Goal: Information Seeking & Learning: Find specific fact

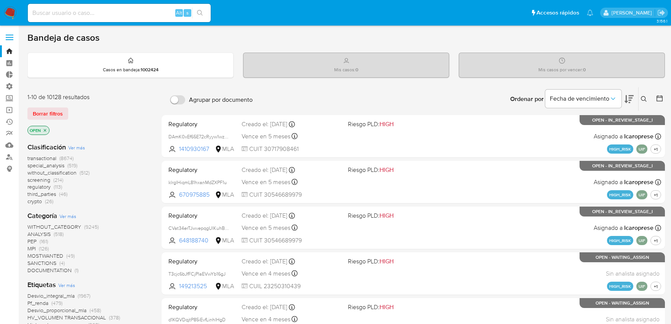
click at [122, 6] on div "Alt s" at bounding box center [119, 13] width 183 height 18
click at [122, 10] on input at bounding box center [119, 13] width 183 height 10
paste input "ZztI8pfSKT53N683IeidQ62r"
type input "ZztI8pfSKT53N683IeidQ62r"
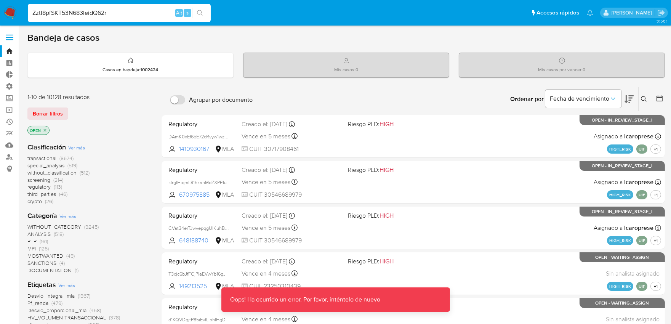
click at [127, 13] on input "ZztI8pfSKT53N683IeidQ62r" at bounding box center [119, 13] width 183 height 10
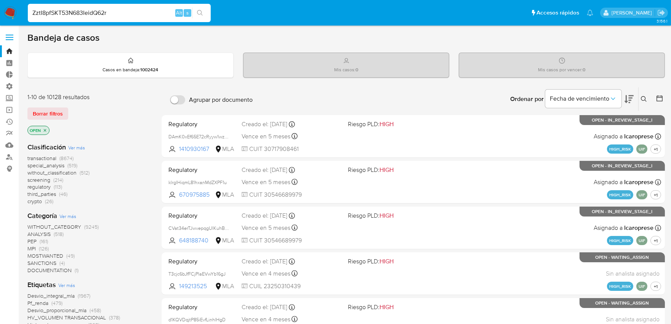
click at [150, 16] on input "ZztI8pfSKT53N683IeidQ62r" at bounding box center [119, 13] width 183 height 10
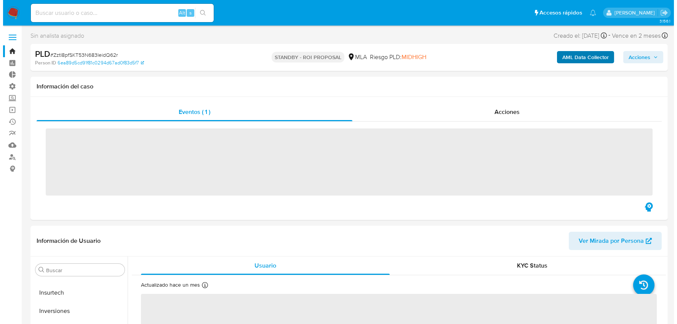
scroll to position [358, 0]
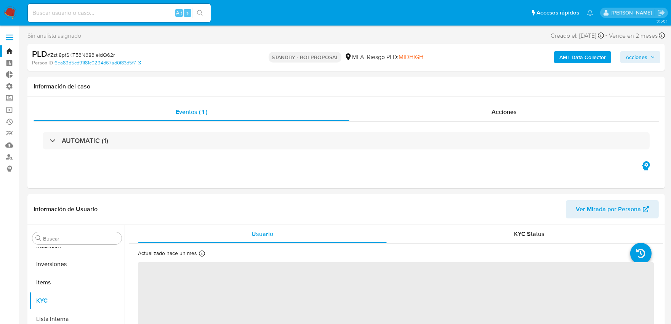
click at [567, 56] on b "AML Data Collector" at bounding box center [583, 57] width 47 height 12
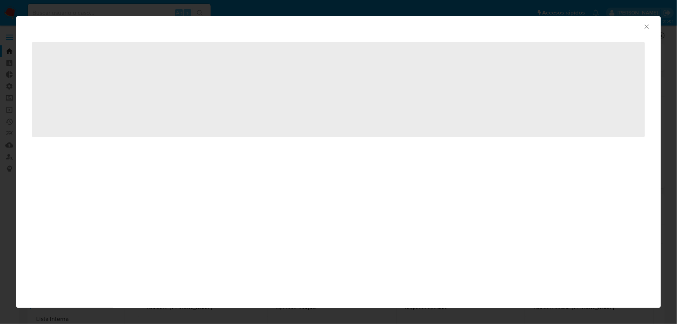
select select "10"
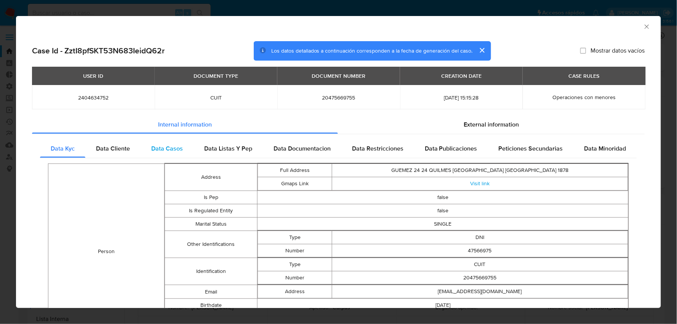
click at [165, 144] on span "Data Casos" at bounding box center [167, 148] width 32 height 9
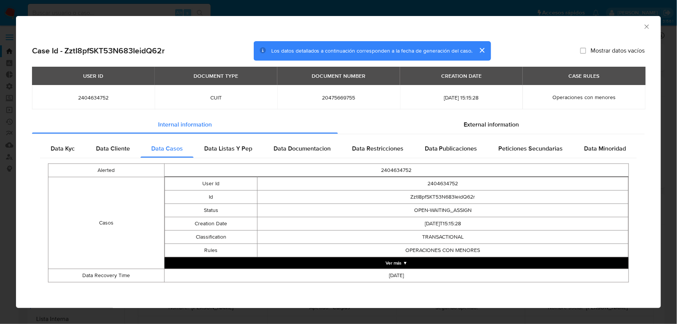
scroll to position [1, 0]
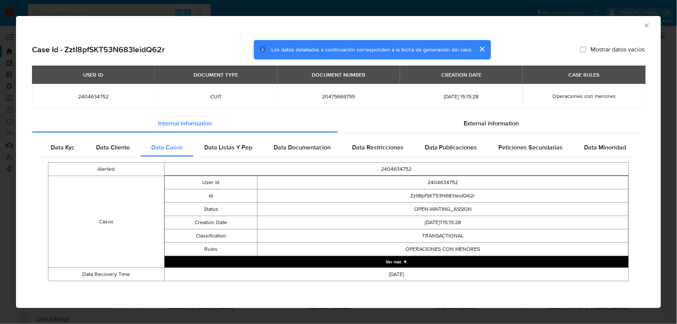
click at [399, 262] on button "Ver más ▼" at bounding box center [397, 261] width 464 height 11
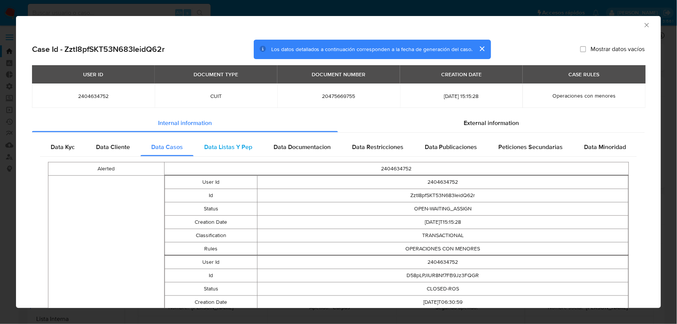
scroll to position [0, 0]
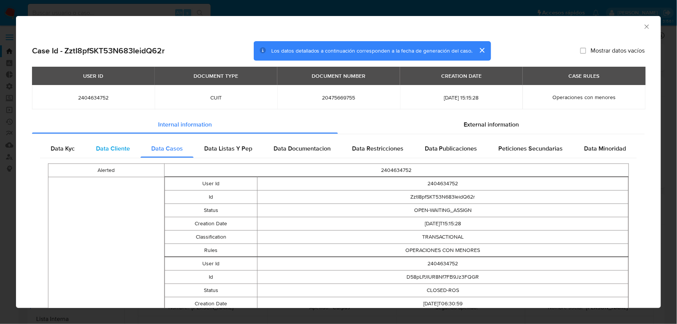
click at [111, 151] on span "Data Cliente" at bounding box center [113, 148] width 34 height 9
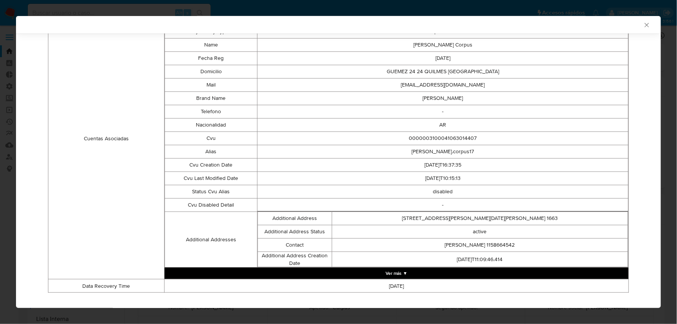
scroll to position [202, 0]
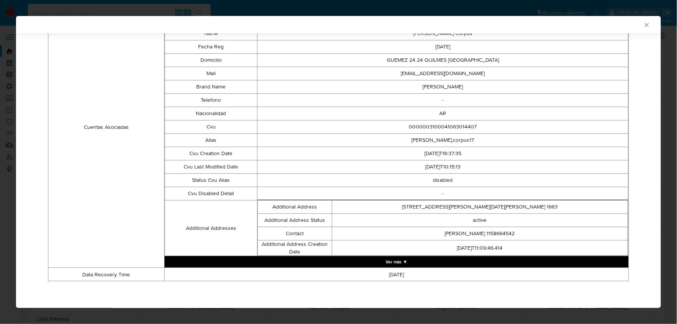
click at [402, 263] on button "Ver más ▼" at bounding box center [397, 261] width 464 height 11
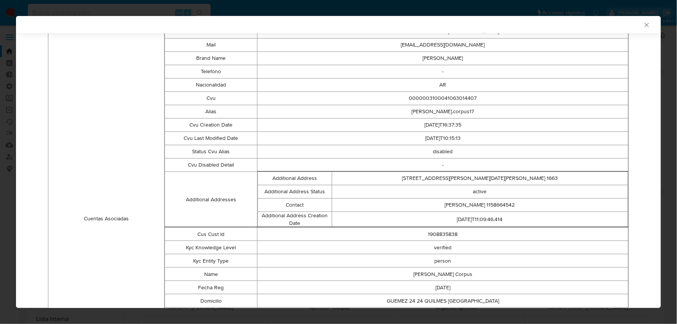
scroll to position [273, 0]
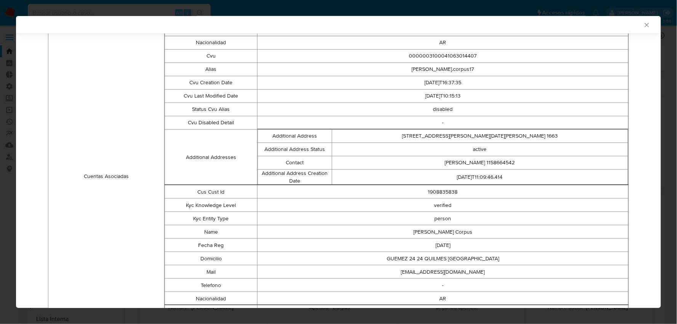
click at [441, 194] on td "1908835838" at bounding box center [443, 191] width 371 height 13
copy td "1908835838"
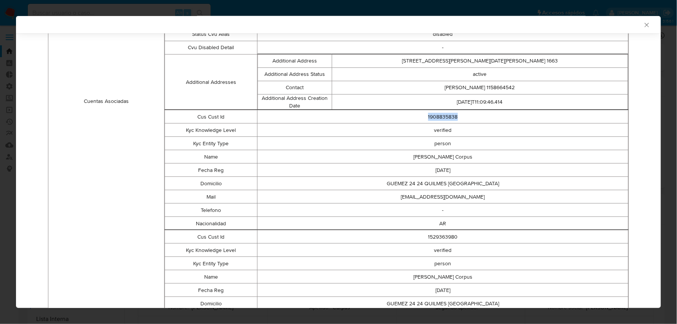
scroll to position [400, 0]
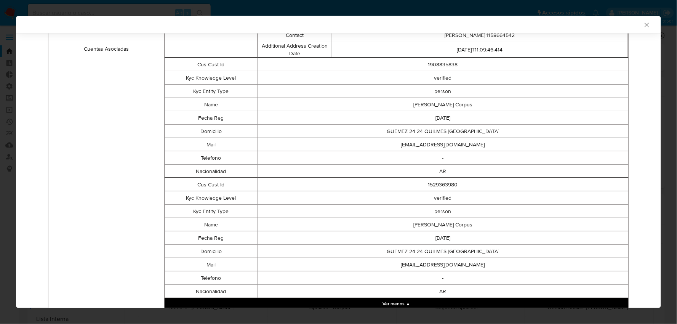
click at [436, 184] on td "1529363980" at bounding box center [443, 184] width 371 height 13
copy td "1529363980"
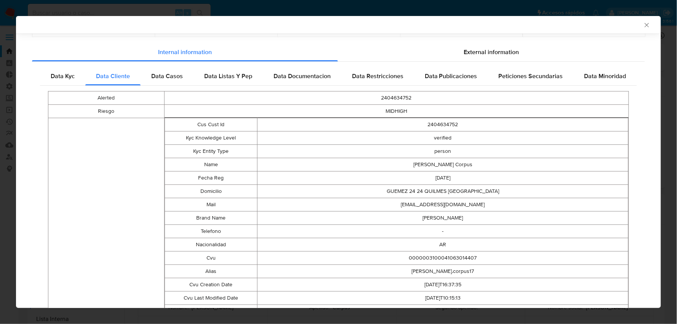
scroll to position [0, 0]
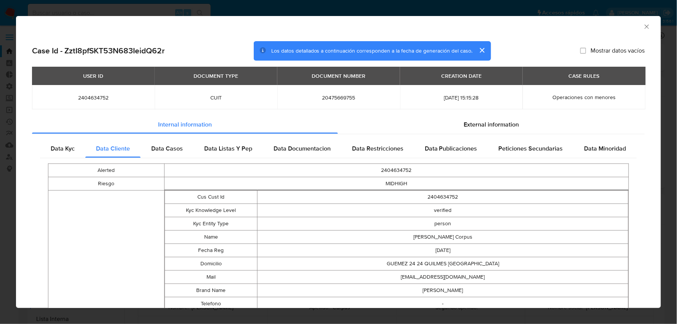
click at [464, 197] on td "2404634752" at bounding box center [443, 197] width 371 height 13
click at [188, 146] on div "Data Casos" at bounding box center [167, 149] width 53 height 18
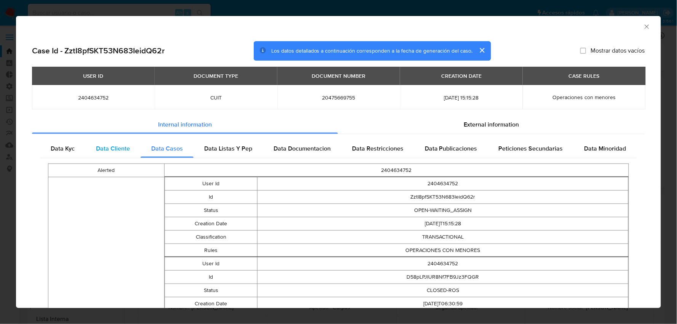
click at [116, 151] on span "Data Cliente" at bounding box center [113, 148] width 34 height 9
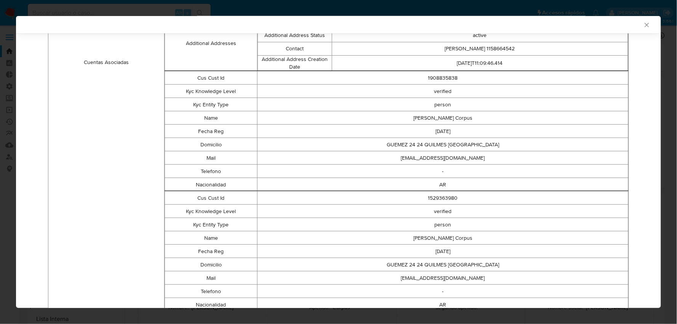
scroll to position [422, 0]
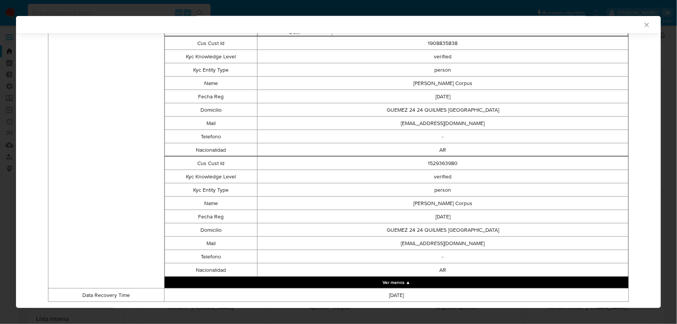
click at [406, 285] on button "Ver menos ▲" at bounding box center [397, 282] width 464 height 11
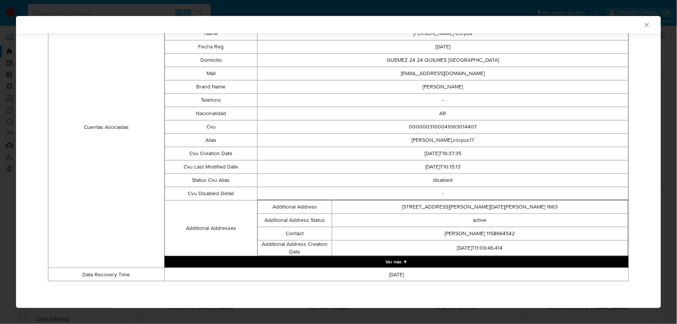
scroll to position [202, 0]
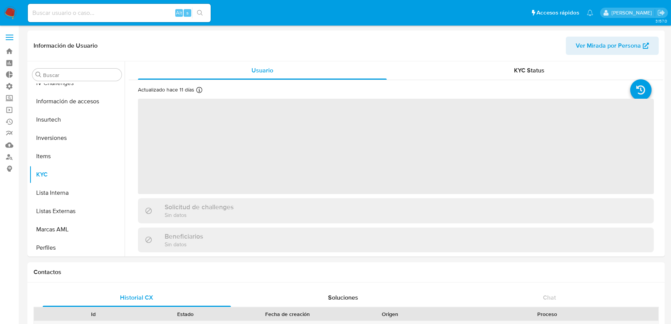
scroll to position [358, 0]
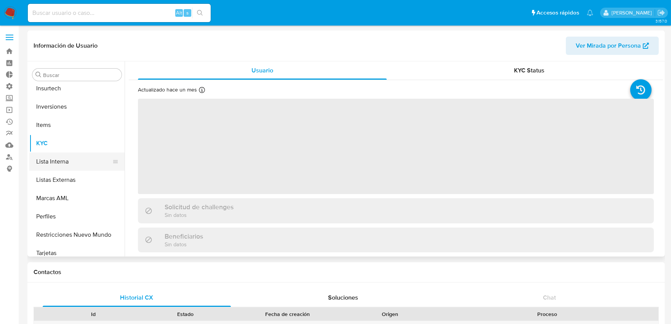
scroll to position [359, 0]
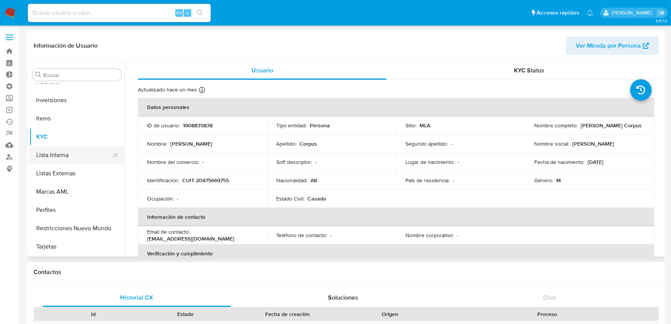
select select "10"
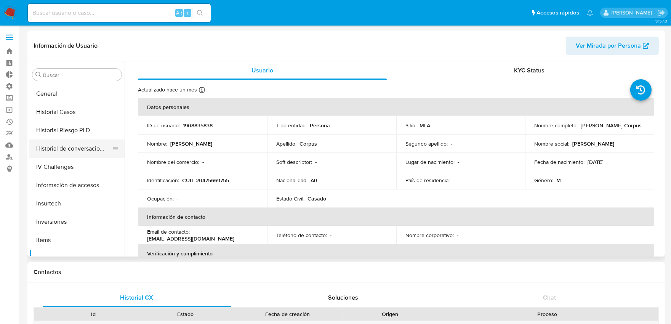
scroll to position [231, 0]
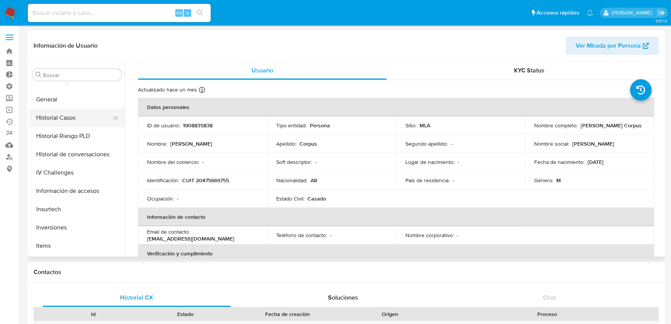
click at [66, 120] on button "Historial Casos" at bounding box center [73, 118] width 89 height 18
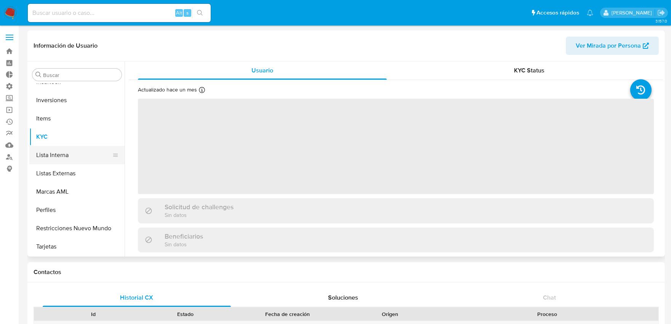
scroll to position [231, 0]
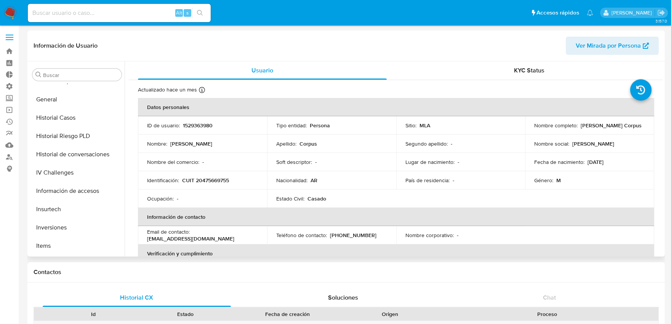
select select "10"
click at [55, 117] on button "Historial Casos" at bounding box center [73, 118] width 89 height 18
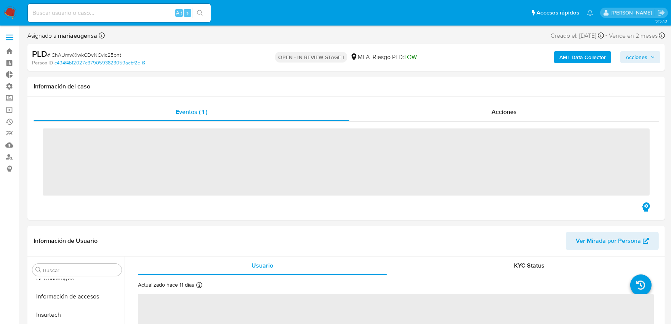
scroll to position [358, 0]
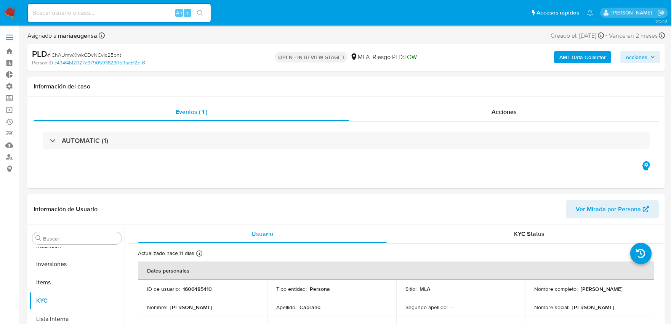
select select "10"
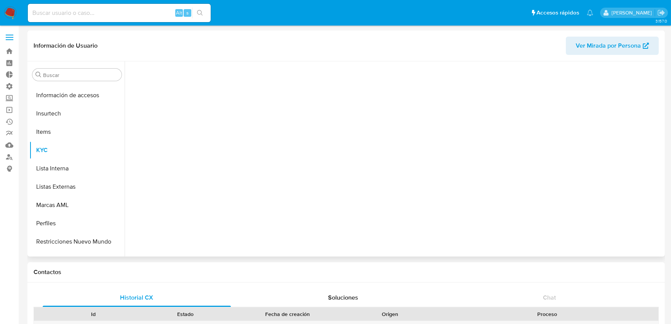
scroll to position [340, 0]
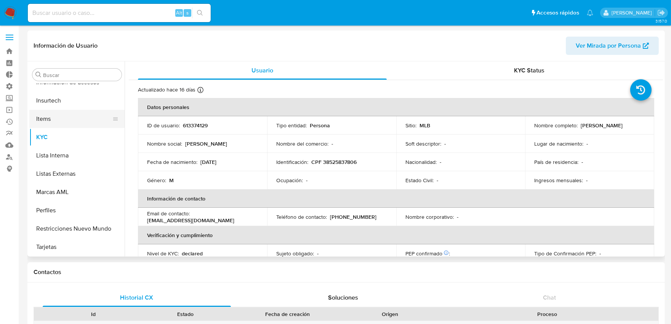
select select "10"
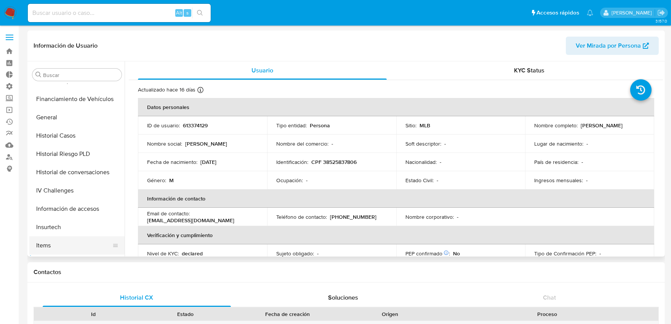
scroll to position [213, 0]
click at [60, 135] on button "Historial Casos" at bounding box center [73, 136] width 89 height 18
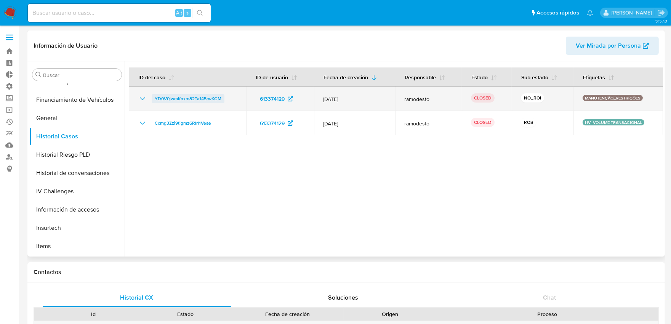
click at [207, 100] on span "YD0V0jwmKnxm82Ta145rwKGM" at bounding box center [188, 98] width 67 height 9
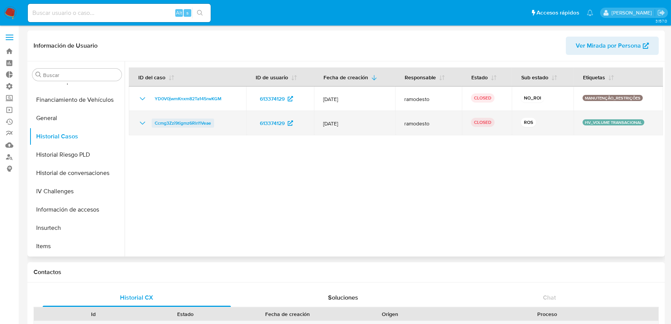
click at [193, 120] on span "Ccmg3Zzi9tigmz6Rlrl1Veae" at bounding box center [183, 123] width 56 height 9
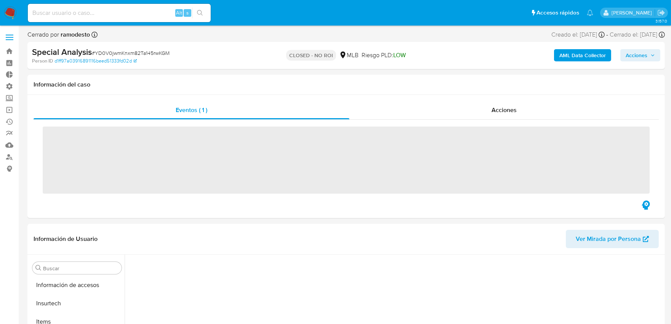
scroll to position [340, 0]
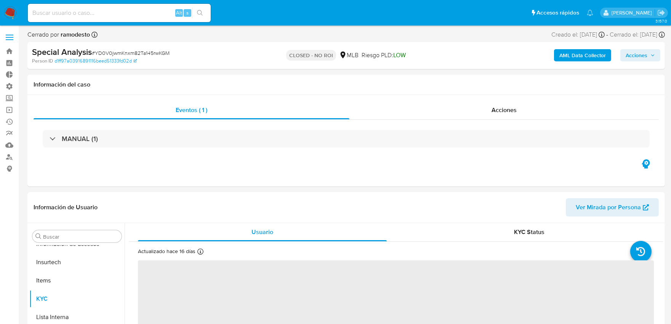
click at [584, 57] on b "AML Data Collector" at bounding box center [583, 55] width 47 height 12
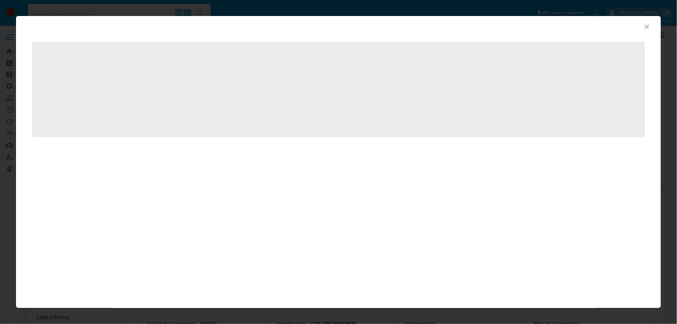
select select "10"
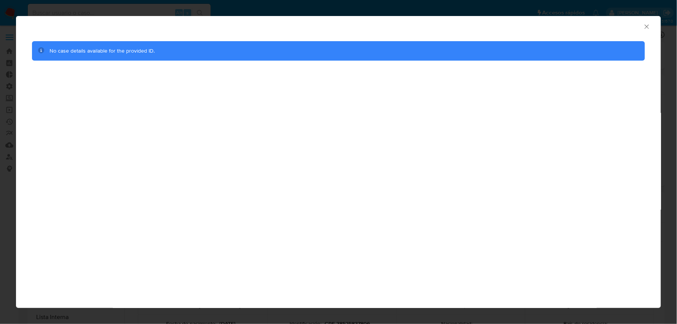
click at [647, 29] on icon "Cerrar ventana" at bounding box center [648, 27] width 8 height 8
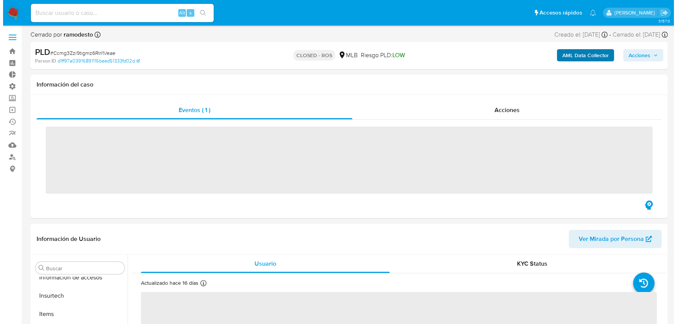
scroll to position [340, 0]
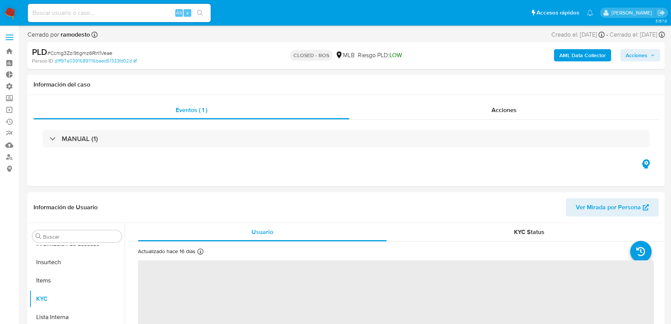
click at [591, 53] on b "AML Data Collector" at bounding box center [583, 55] width 47 height 12
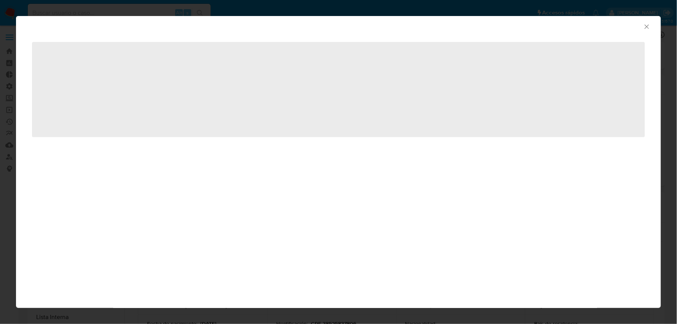
select select "10"
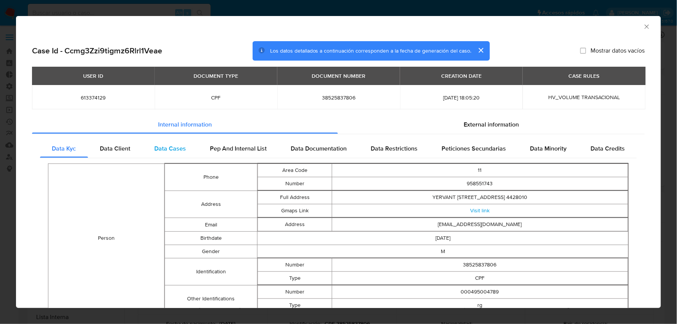
click at [178, 148] on span "Data Cases" at bounding box center [171, 148] width 32 height 9
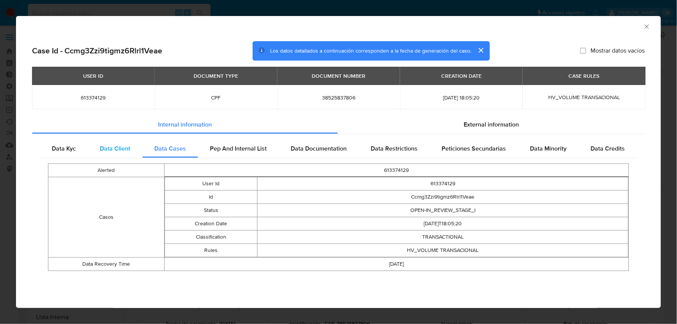
click at [120, 149] on span "Data Client" at bounding box center [115, 148] width 30 height 9
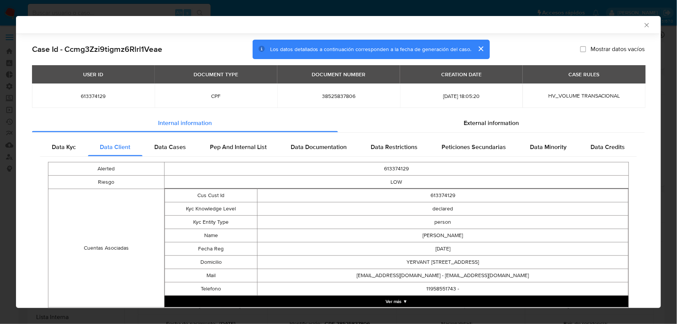
scroll to position [40, 0]
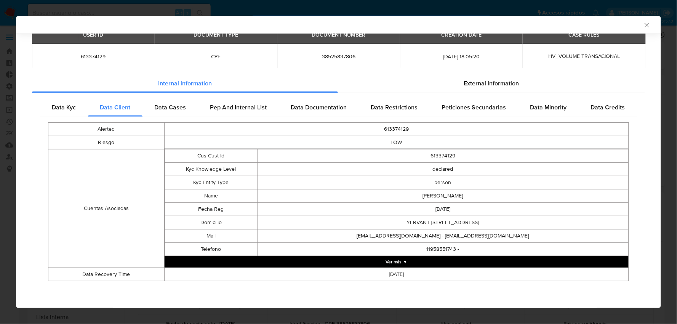
click at [403, 260] on button "Ver más ▼" at bounding box center [397, 261] width 464 height 11
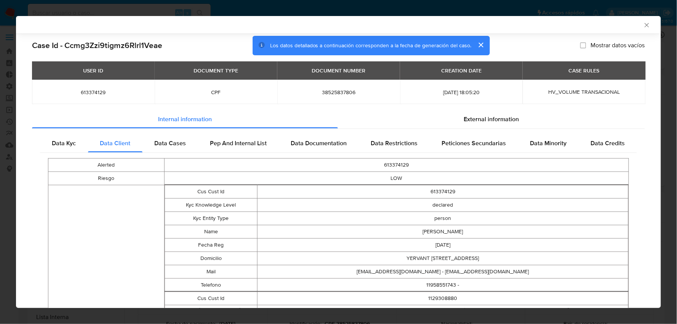
scroll to position [0, 0]
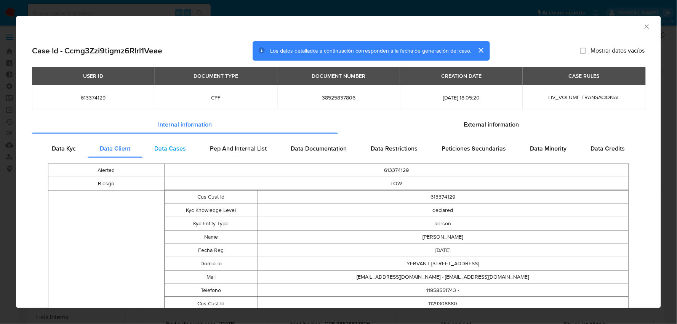
click at [166, 145] on span "Data Cases" at bounding box center [171, 148] width 32 height 9
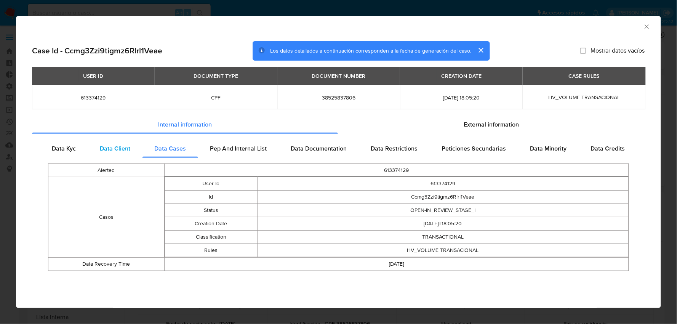
click at [100, 150] on span "Data Client" at bounding box center [115, 148] width 30 height 9
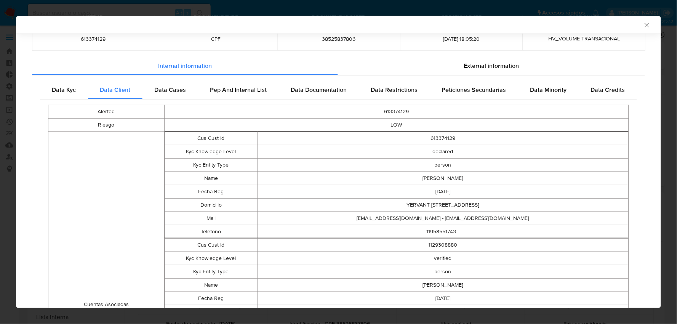
scroll to position [83, 0]
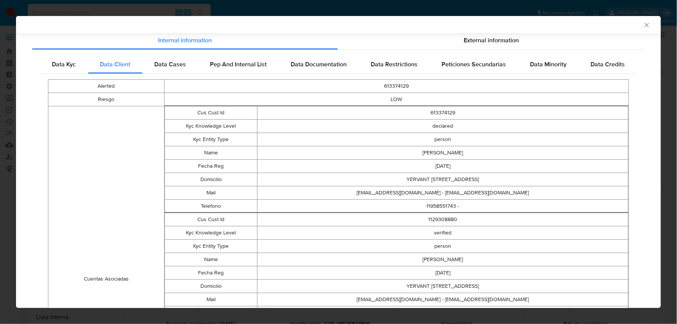
click at [448, 220] on td "1129308880" at bounding box center [443, 219] width 371 height 13
copy td "1129308880"
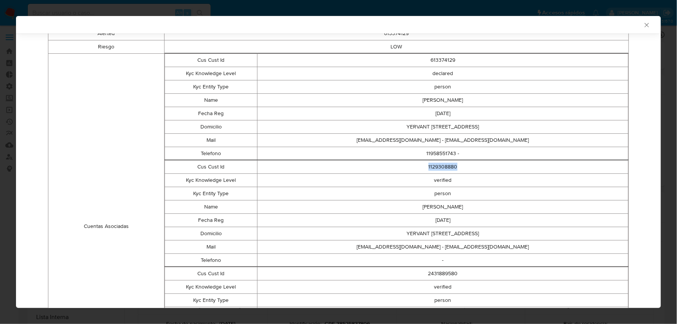
scroll to position [168, 0]
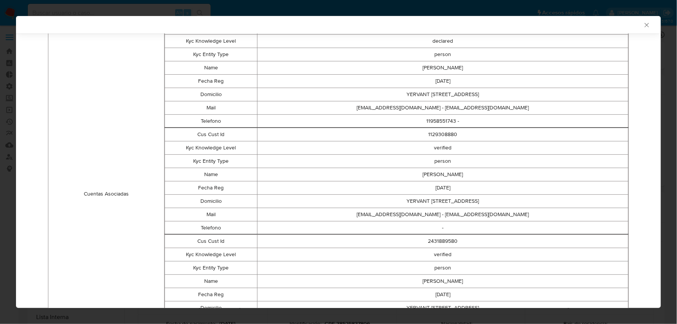
click at [439, 242] on td "2431889580" at bounding box center [443, 241] width 371 height 13
copy td "2431889580"
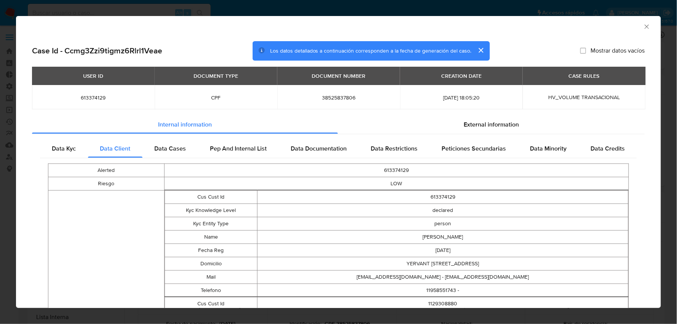
click at [118, 51] on h2 "Case Id - Ccmg3Zzi9tigmz6Rlrl1Veae" at bounding box center [97, 51] width 130 height 10
copy h2 "Ccmg3Zzi9tigmz6Rlrl1Veae"
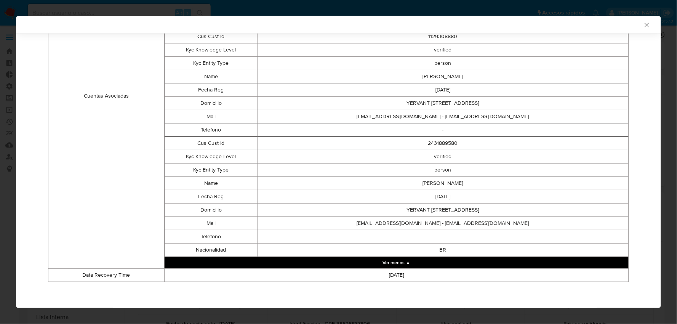
scroll to position [267, 0]
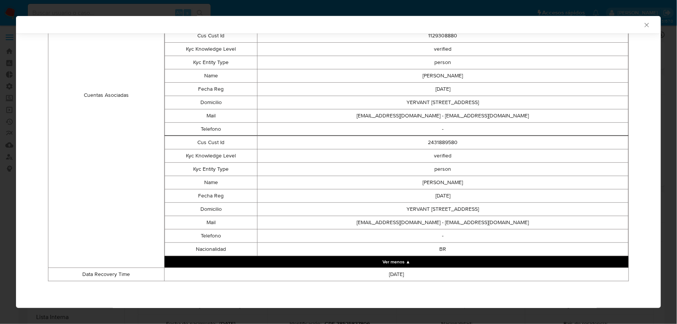
click at [401, 262] on button "Ver menos ▲" at bounding box center [397, 261] width 464 height 11
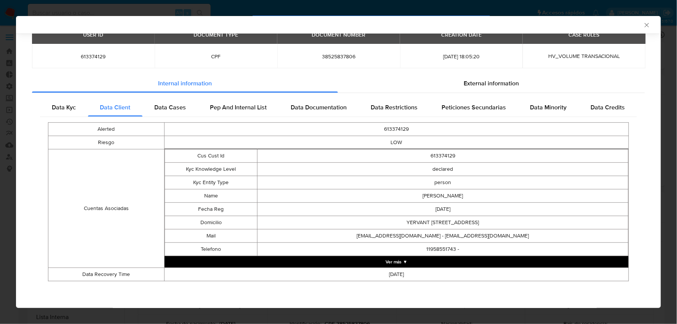
scroll to position [40, 0]
click at [400, 262] on button "Ver más ▼" at bounding box center [397, 261] width 464 height 11
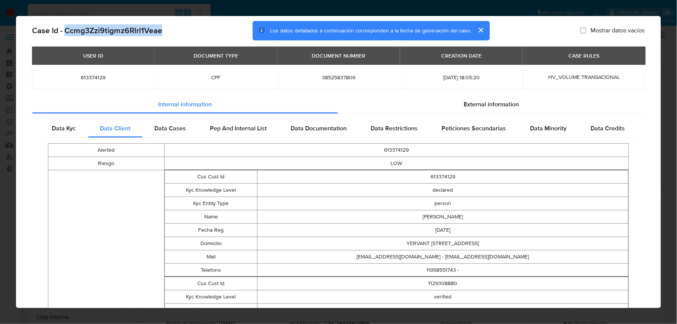
scroll to position [13, 0]
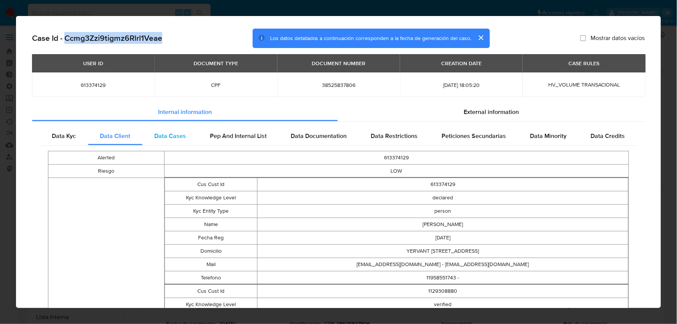
click at [183, 139] on span "Data Cases" at bounding box center [171, 136] width 32 height 9
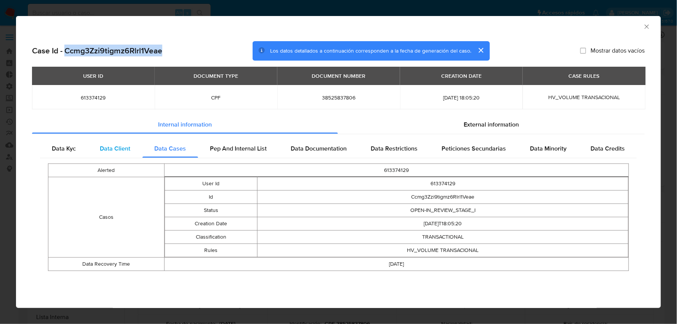
click at [130, 151] on span "Data Client" at bounding box center [115, 148] width 30 height 9
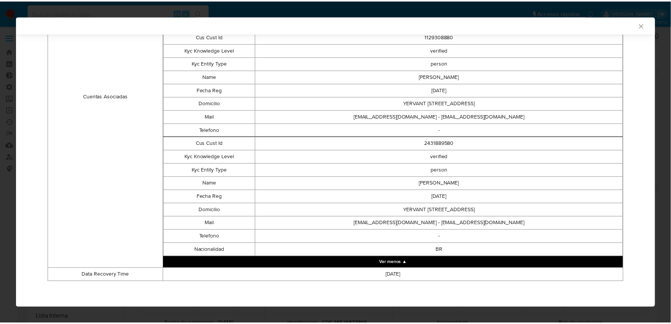
scroll to position [267, 0]
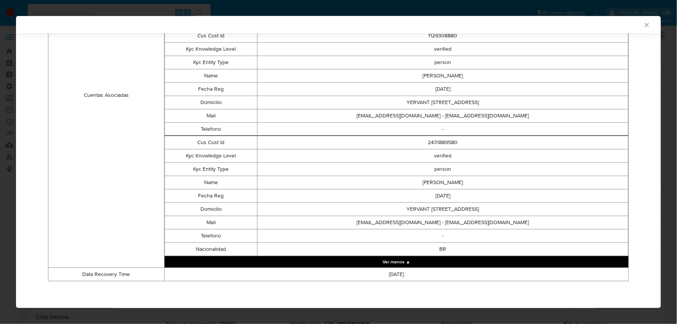
click at [644, 26] on icon "Cerrar ventana" at bounding box center [648, 25] width 8 height 8
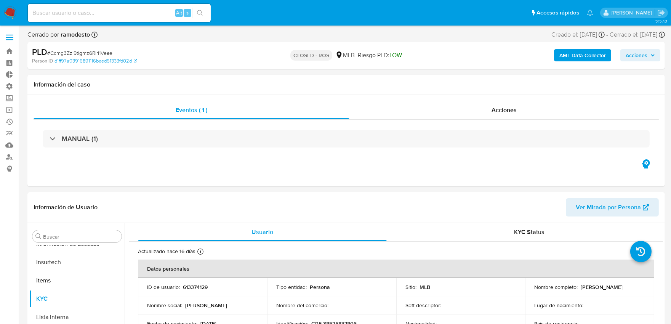
click at [85, 14] on input at bounding box center [119, 13] width 183 height 10
paste input "1191140458"
type input "1191140458"
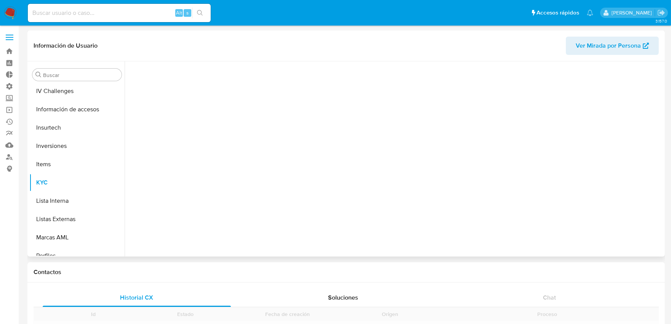
scroll to position [358, 0]
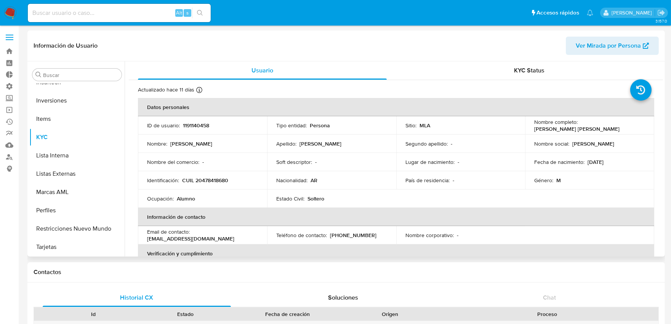
select select "10"
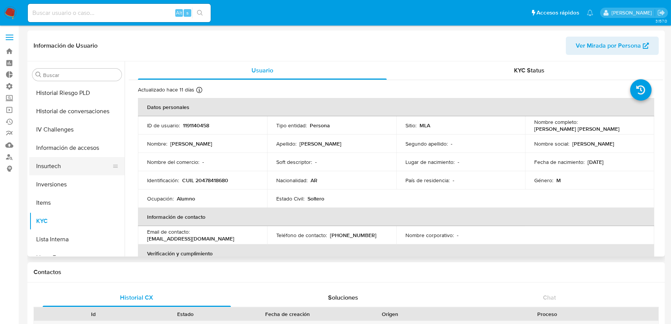
scroll to position [273, 0]
click at [68, 187] on button "Inversiones" at bounding box center [73, 186] width 89 height 18
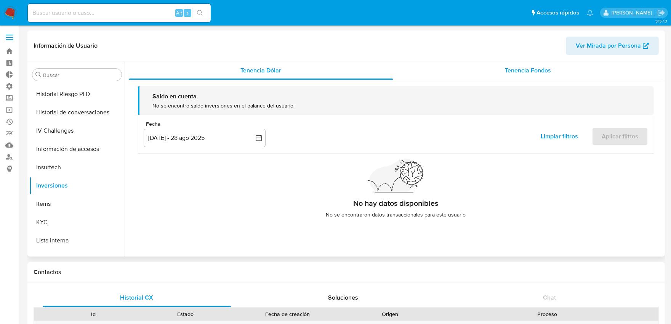
click at [514, 71] on span "Tenencia Fondos" at bounding box center [529, 70] width 46 height 9
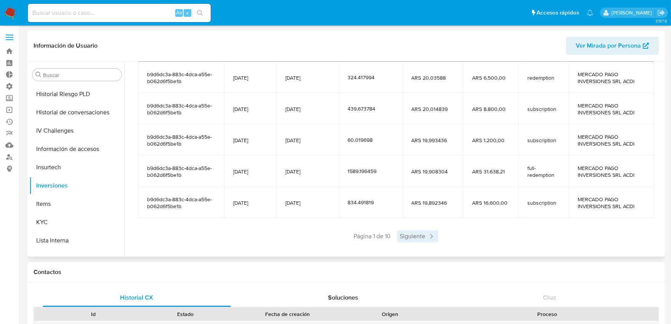
click at [417, 234] on span "Siguiente" at bounding box center [417, 236] width 41 height 12
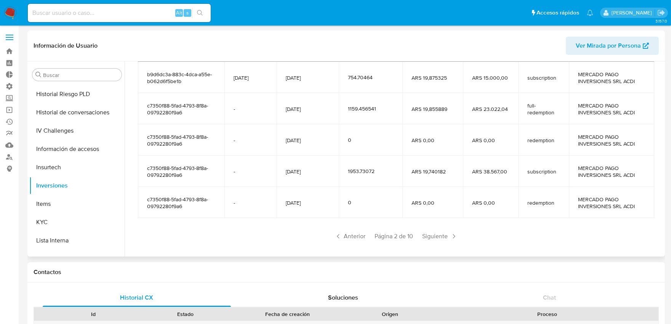
scroll to position [85, 0]
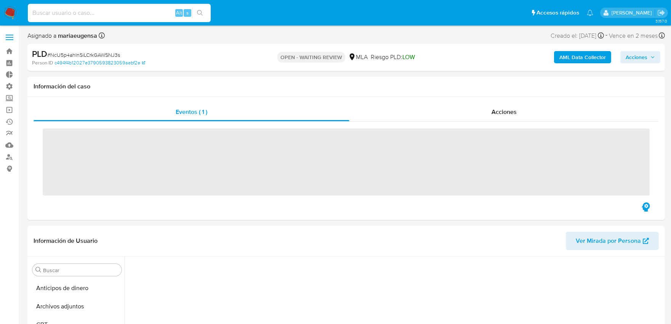
click at [75, 13] on input at bounding box center [119, 13] width 183 height 10
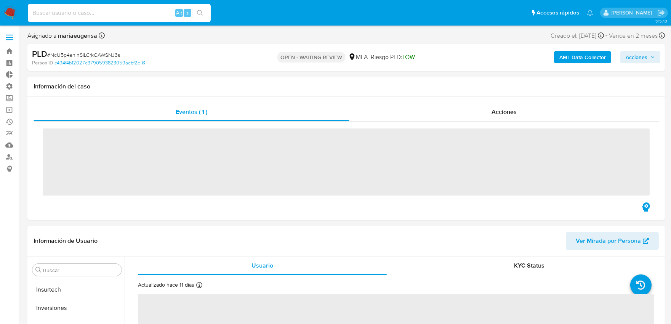
scroll to position [358, 0]
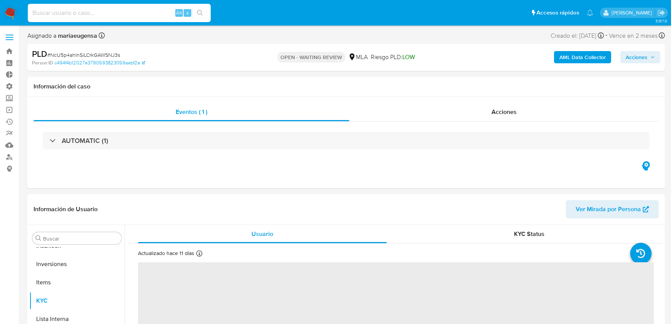
paste input "1129308880"
type input "1129308880"
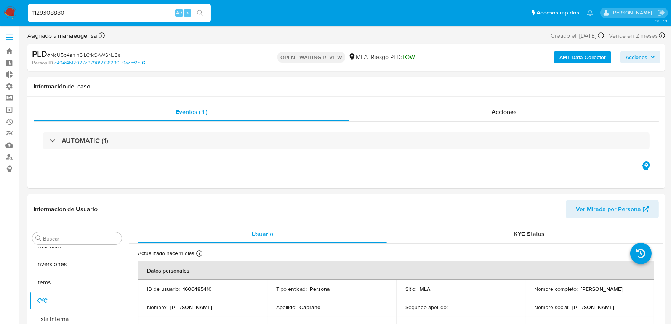
select select "10"
type input "1129308880"
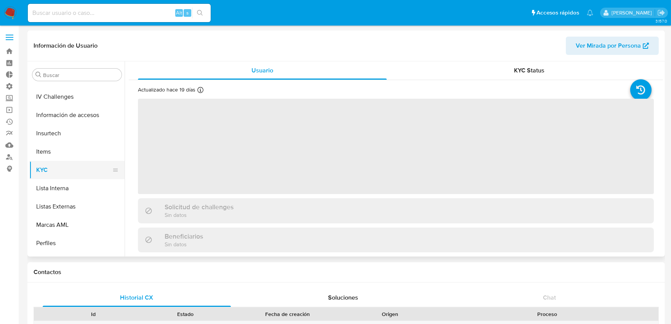
scroll to position [255, 0]
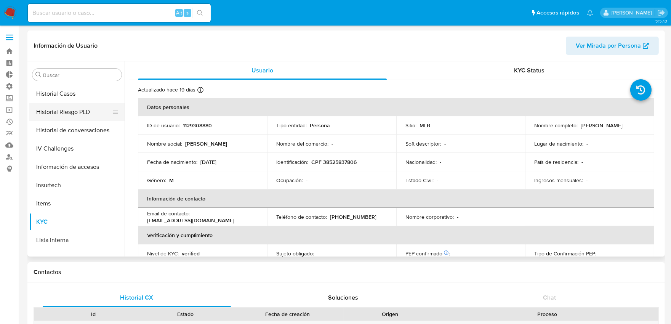
select select "10"
click at [60, 96] on button "Historial Casos" at bounding box center [73, 94] width 89 height 18
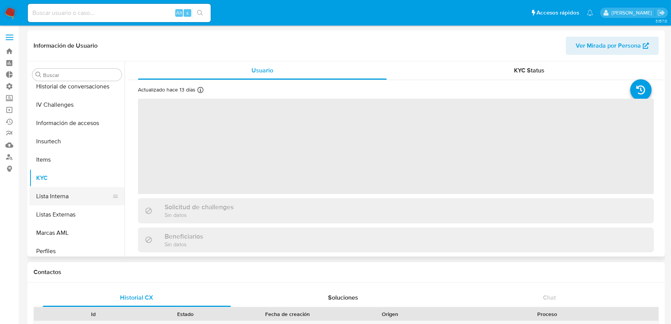
scroll to position [255, 0]
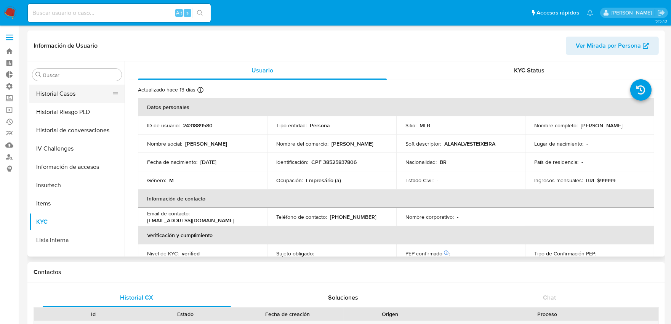
select select "10"
click at [73, 96] on button "Historial Casos" at bounding box center [73, 94] width 89 height 18
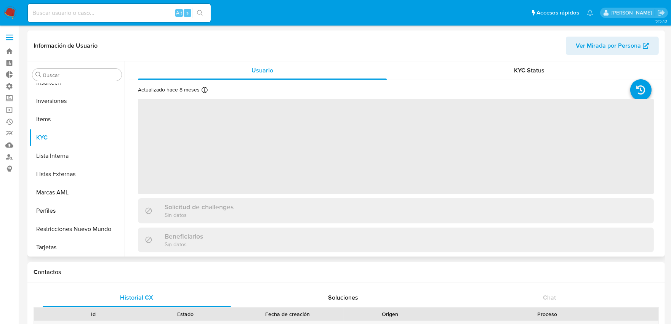
scroll to position [377, 0]
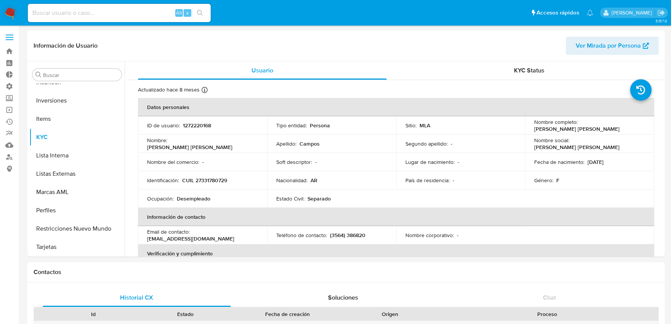
select select "10"
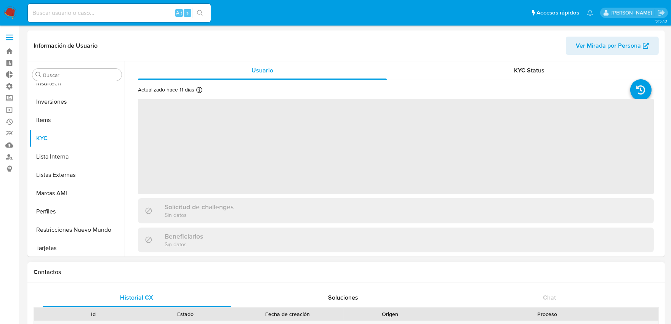
scroll to position [358, 0]
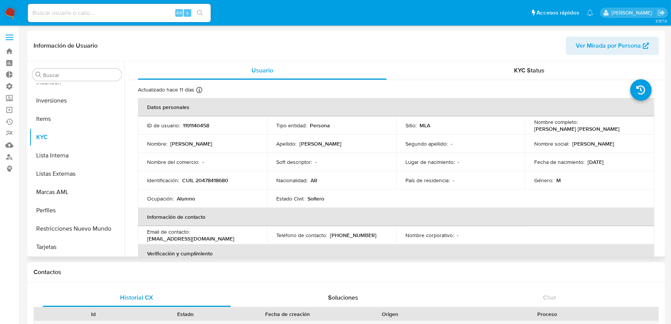
select select "10"
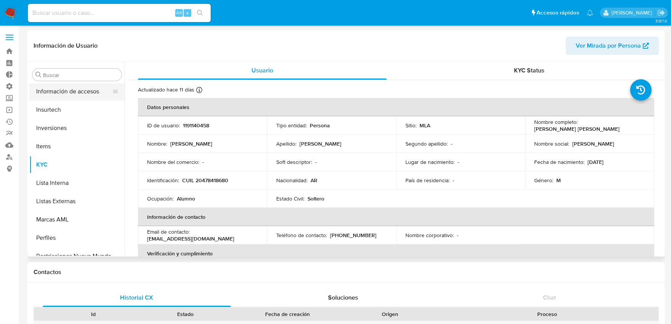
scroll to position [316, 0]
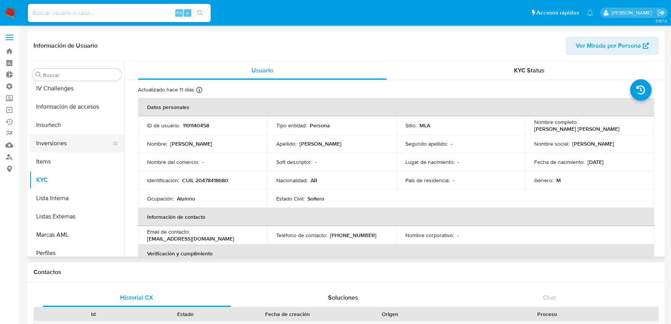
click at [64, 140] on button "Inversiones" at bounding box center [73, 143] width 89 height 18
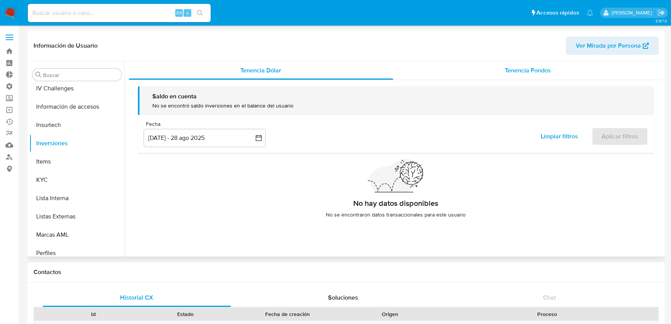
click at [508, 75] on div "Tenencia Fondos" at bounding box center [528, 70] width 270 height 18
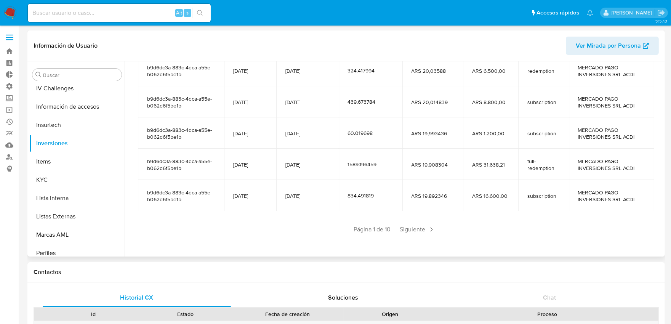
scroll to position [135, 0]
click at [414, 231] on span "Siguiente" at bounding box center [417, 229] width 41 height 12
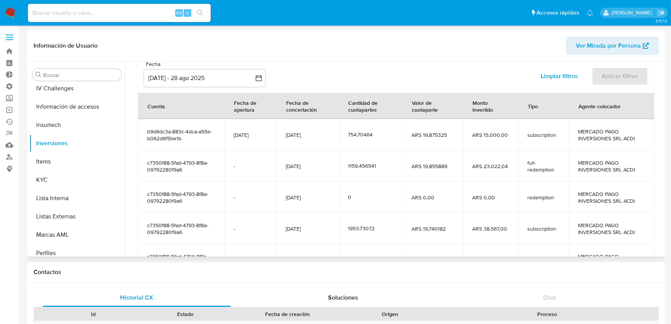
scroll to position [50, 0]
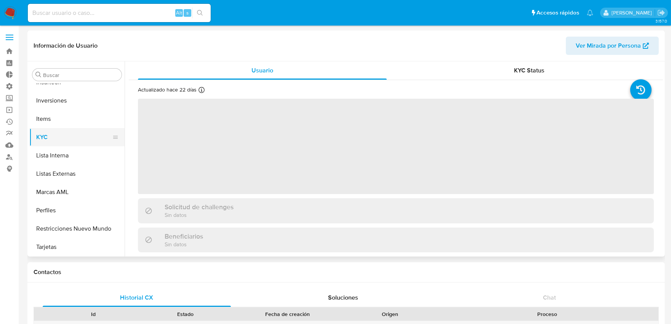
scroll to position [316, 0]
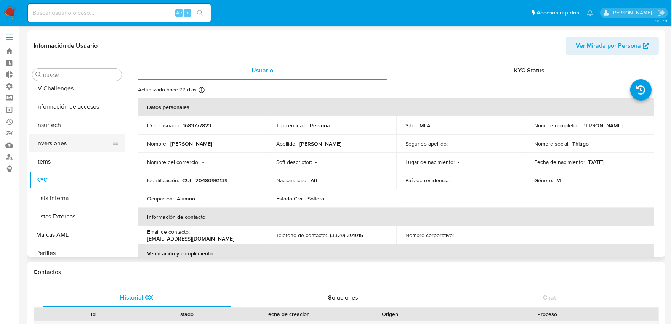
select select "10"
click at [71, 141] on button "Inversiones" at bounding box center [73, 143] width 89 height 18
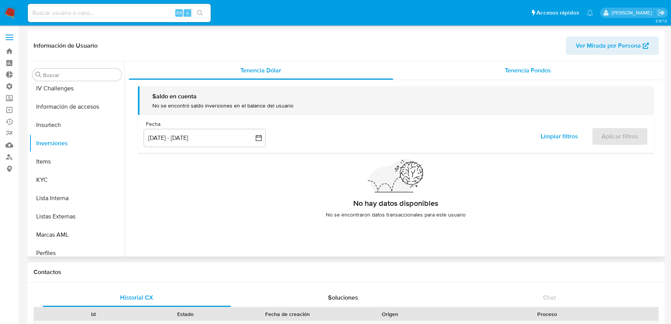
click at [522, 74] on span "Tenencia Fondos" at bounding box center [529, 70] width 46 height 9
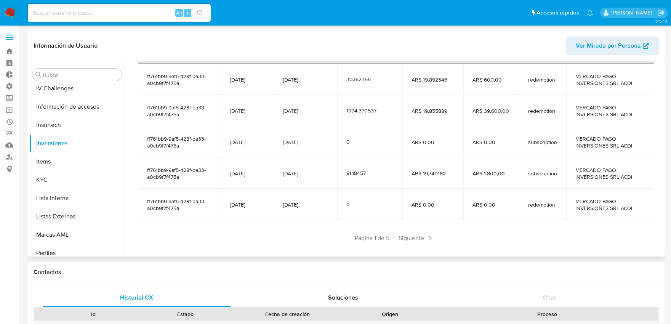
scroll to position [127, 0]
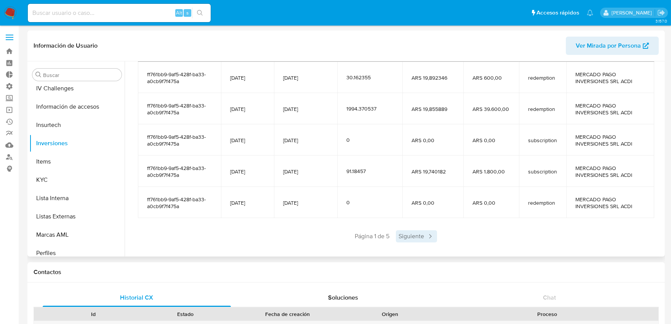
click at [409, 234] on span "Siguiente" at bounding box center [416, 236] width 41 height 12
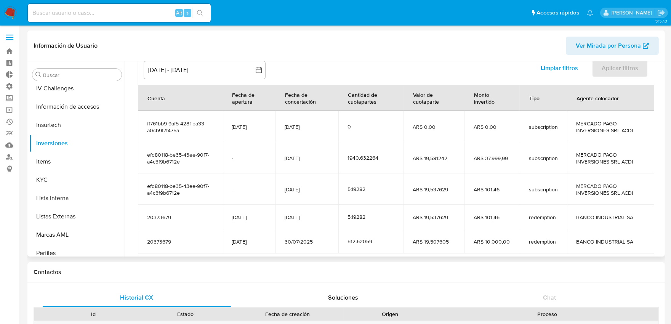
scroll to position [78, 0]
drag, startPoint x: 147, startPoint y: 154, endPoint x: 168, endPoint y: 155, distance: 21.4
click at [168, 155] on span "efd80118-be35-43ee-90f7-a4c3f9b6712e" at bounding box center [180, 158] width 67 height 14
drag, startPoint x: 147, startPoint y: 126, endPoint x: 163, endPoint y: 124, distance: 16.5
click at [163, 124] on span "ff761bb9-9af5-428f-ba33-a0cb9f7f475a" at bounding box center [180, 127] width 67 height 14
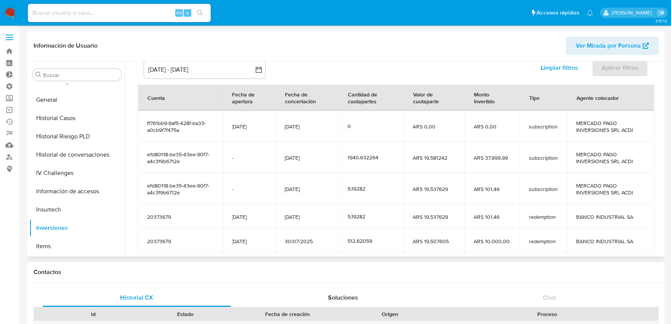
scroll to position [36, 0]
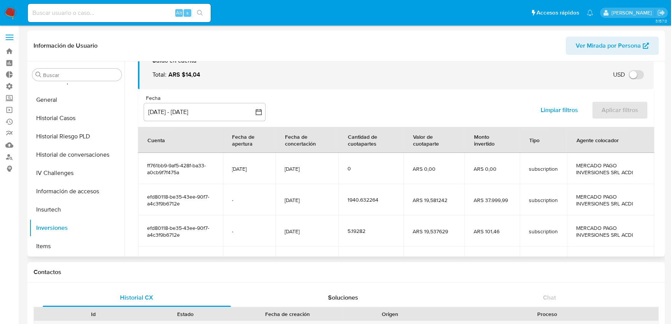
drag, startPoint x: 188, startPoint y: 173, endPoint x: 148, endPoint y: 167, distance: 40.6
click at [148, 167] on span "ff761bb9-9af5-428f-ba33-a0cb9f7f475a" at bounding box center [180, 169] width 67 height 14
click at [166, 170] on span "ff761bb9-9af5-428f-ba33-a0cb9f7f475a" at bounding box center [180, 169] width 67 height 14
drag, startPoint x: 180, startPoint y: 176, endPoint x: 145, endPoint y: 166, distance: 36.9
click at [145, 166] on td "ff761bb9-9af5-428f-ba33-a0cb9f7f475a" at bounding box center [180, 168] width 85 height 31
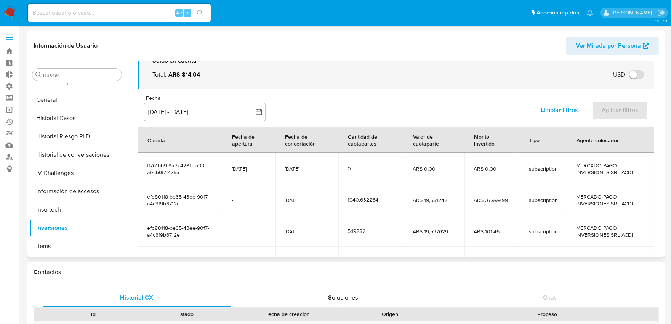
click at [186, 206] on span "efd80118-be35-43ee-90f7-a4c3f9b6712e" at bounding box center [180, 200] width 67 height 14
drag, startPoint x: 165, startPoint y: 165, endPoint x: 170, endPoint y: 184, distance: 19.3
click at [170, 184] on tbody "ff761bb9-9af5-428f-ba33-a0cb9f7f475a 09/08/2025 11/08/2025 0 ARS 0,00 ARS 0,00 …" at bounding box center [396, 224] width 517 height 143
click at [192, 205] on span "efd80118-be35-43ee-90f7-a4c3f9b6712e" at bounding box center [180, 200] width 67 height 14
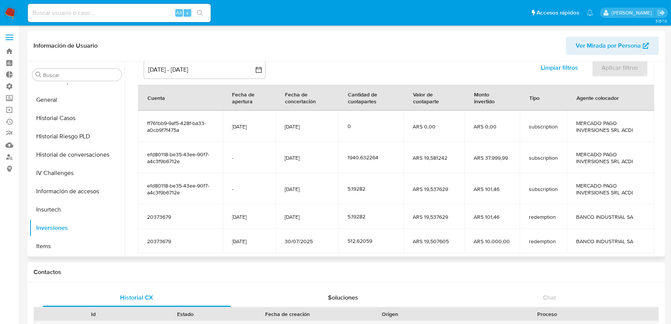
click at [301, 133] on td "11/08/2025" at bounding box center [307, 126] width 63 height 31
click at [295, 161] on span "04/08/2025" at bounding box center [307, 157] width 45 height 7
drag, startPoint x: 184, startPoint y: 165, endPoint x: 190, endPoint y: 164, distance: 6.3
click at [187, 164] on td "efd80118-be35-43ee-90f7-a4c3f9b6712e" at bounding box center [180, 157] width 85 height 31
click at [295, 154] on span "04/08/2025" at bounding box center [307, 157] width 45 height 7
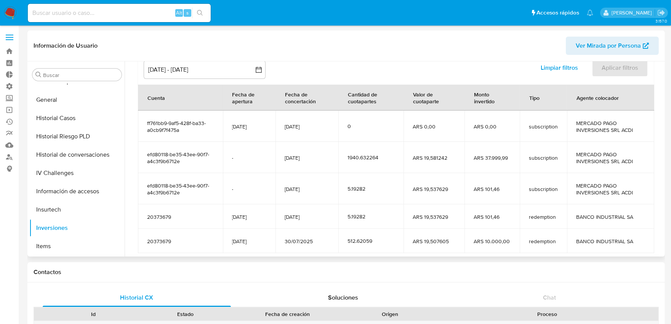
click at [296, 130] on td "11/08/2025" at bounding box center [307, 126] width 63 height 31
drag, startPoint x: 563, startPoint y: 127, endPoint x: 455, endPoint y: 130, distance: 107.9
click at [455, 130] on tr "ff761bb9-9af5-428f-ba33-a0cb9f7f475a 09/08/2025 11/08/2025 0 ARS 0,00 ARS 0,00 …" at bounding box center [396, 126] width 517 height 31
drag, startPoint x: 185, startPoint y: 196, endPoint x: 153, endPoint y: 184, distance: 34.3
click at [153, 184] on td "efd80118-be35-43ee-90f7-a4c3f9b6712e" at bounding box center [180, 188] width 85 height 31
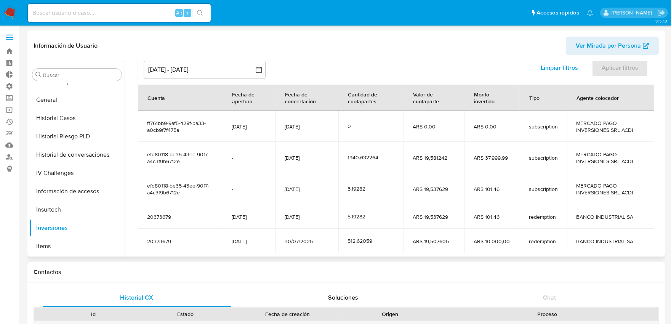
drag, startPoint x: 184, startPoint y: 159, endPoint x: 146, endPoint y: 149, distance: 38.8
click at [146, 149] on td "efd80118-be35-43ee-90f7-a4c3f9b6712e" at bounding box center [180, 157] width 85 height 31
drag, startPoint x: 193, startPoint y: 130, endPoint x: 143, endPoint y: 123, distance: 50.4
click at [143, 123] on td "ff761bb9-9af5-428f-ba33-a0cb9f7f475a" at bounding box center [180, 126] width 85 height 31
click at [483, 162] on td "ARS 37.999,99" at bounding box center [493, 157] width 56 height 31
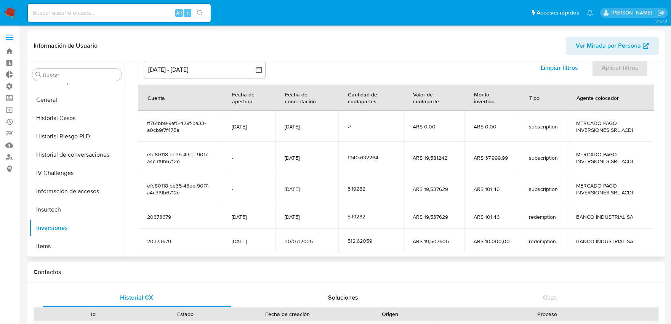
click at [478, 132] on td "ARS 0,00" at bounding box center [493, 126] width 56 height 31
click at [483, 155] on span "ARS 37.999,99" at bounding box center [492, 157] width 37 height 7
click at [481, 128] on span "ARS 0,00" at bounding box center [492, 126] width 37 height 7
drag, startPoint x: 193, startPoint y: 164, endPoint x: 177, endPoint y: 143, distance: 26.6
click at [177, 143] on td "efd80118-be35-43ee-90f7-a4c3f9b6712e" at bounding box center [180, 157] width 85 height 31
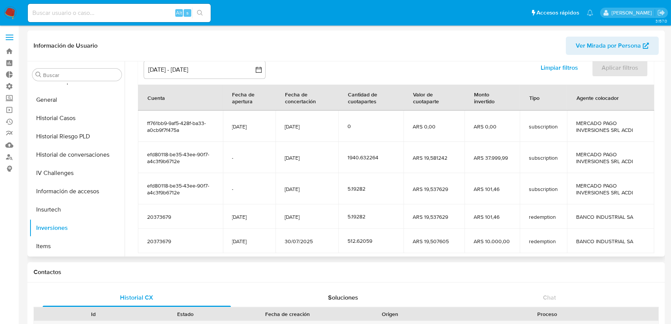
click at [165, 126] on span "ff761bb9-9af5-428f-ba33-a0cb9f7f475a" at bounding box center [180, 127] width 67 height 14
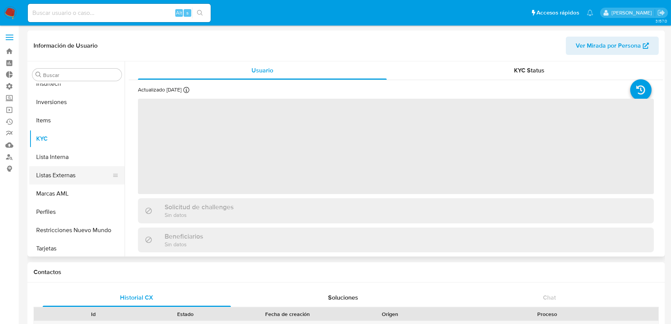
scroll to position [358, 0]
click at [70, 104] on button "Inversiones" at bounding box center [73, 100] width 89 height 18
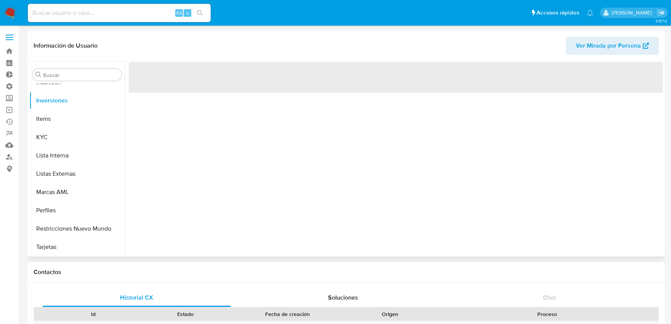
select select "10"
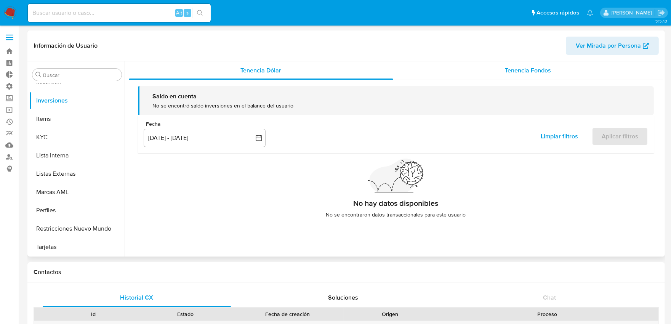
click at [535, 73] on span "Tenencia Fondos" at bounding box center [529, 70] width 46 height 9
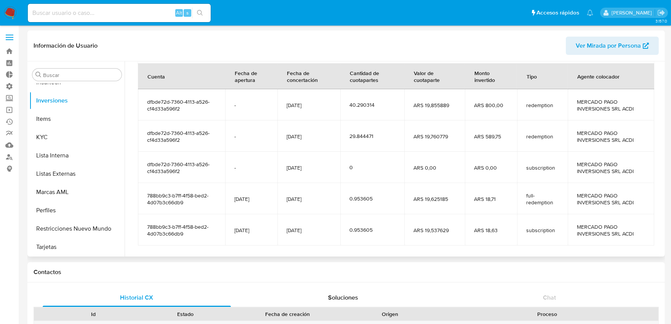
scroll to position [85, 0]
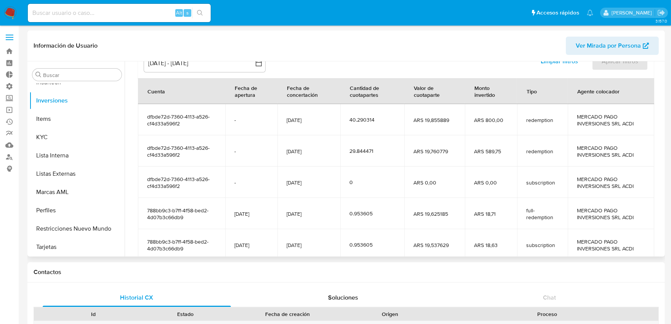
drag, startPoint x: 178, startPoint y: 212, endPoint x: 146, endPoint y: 213, distance: 32.0
click at [146, 213] on td "788bb9c3-b7ff-4f58-bed2-4d07b3c66db9" at bounding box center [181, 213] width 87 height 31
click at [157, 242] on span "788bb9c3-b7ff-4f58-bed2-4d07b3c66db9" at bounding box center [181, 245] width 69 height 14
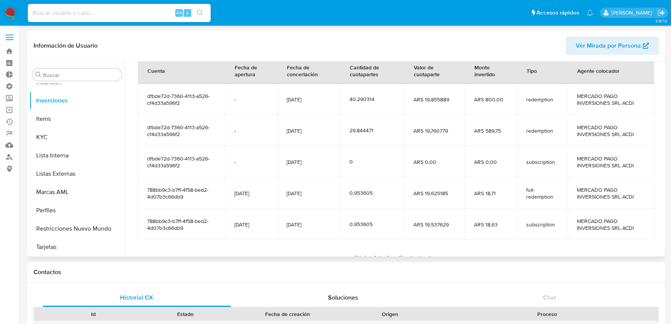
scroll to position [92, 0]
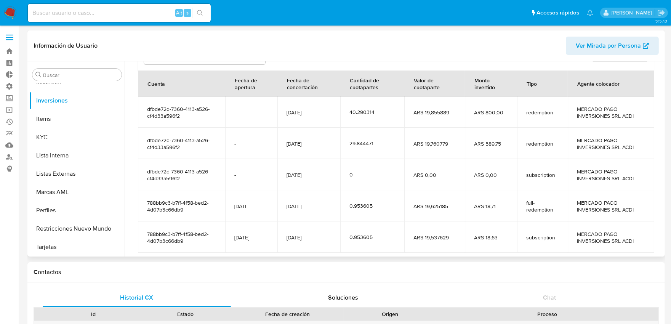
drag, startPoint x: 150, startPoint y: 112, endPoint x: 166, endPoint y: 112, distance: 15.6
click at [166, 112] on span "dfbde72d-7360-4113-a526-cf4d33a596f2" at bounding box center [181, 113] width 69 height 14
click at [184, 119] on td "dfbde72d-7360-4113-a526-cf4d33a596f2" at bounding box center [181, 111] width 87 height 31
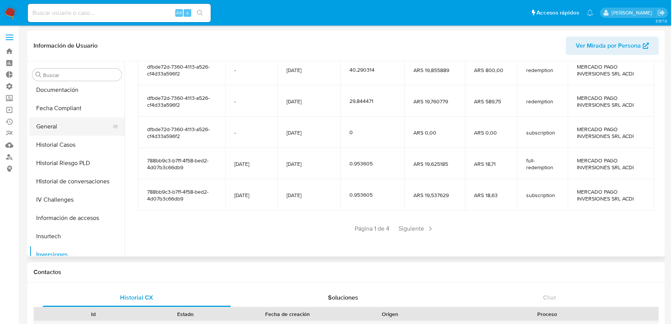
scroll to position [189, 0]
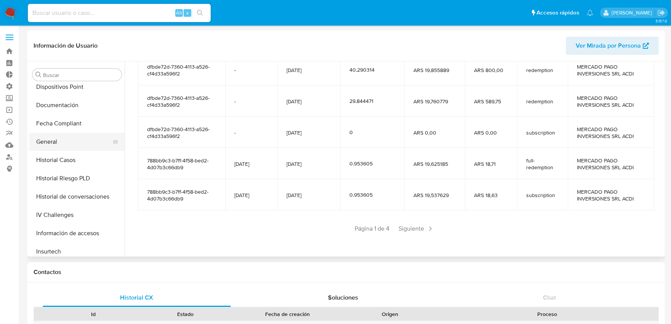
click at [72, 146] on button "General" at bounding box center [73, 142] width 89 height 18
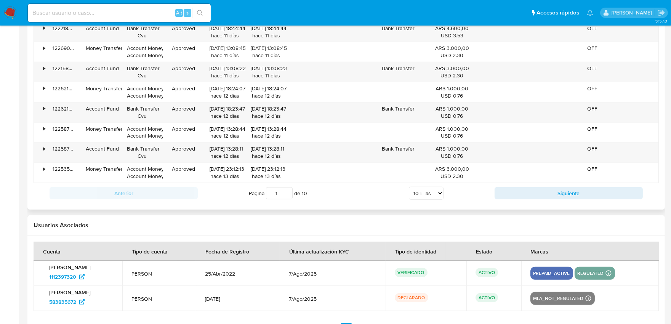
scroll to position [868, 0]
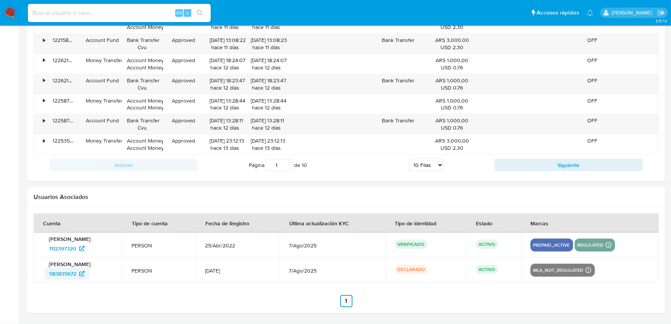
click at [71, 274] on span "583835672" at bounding box center [62, 274] width 27 height 12
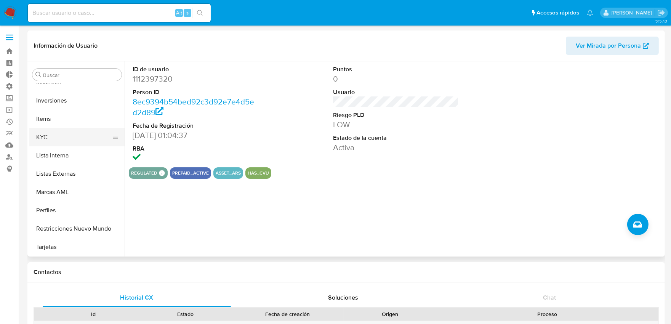
scroll to position [359, 0]
click at [59, 101] on button "Inversiones" at bounding box center [73, 100] width 89 height 18
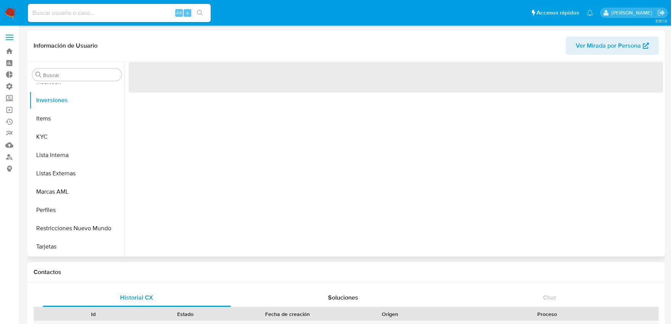
scroll to position [358, 0]
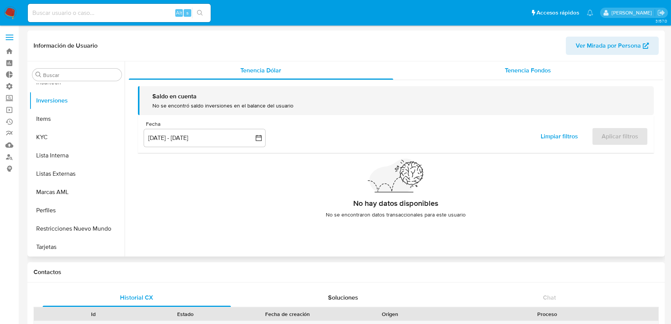
click at [521, 74] on span "Tenencia Fondos" at bounding box center [529, 70] width 46 height 9
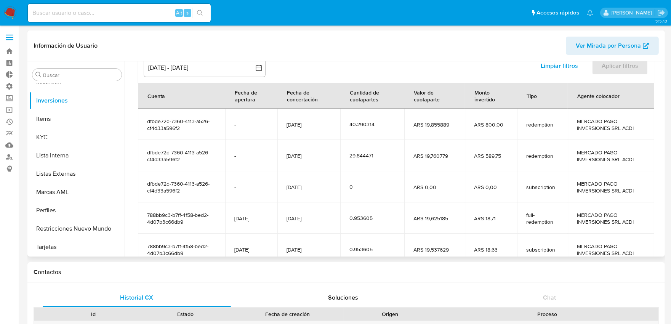
scroll to position [85, 0]
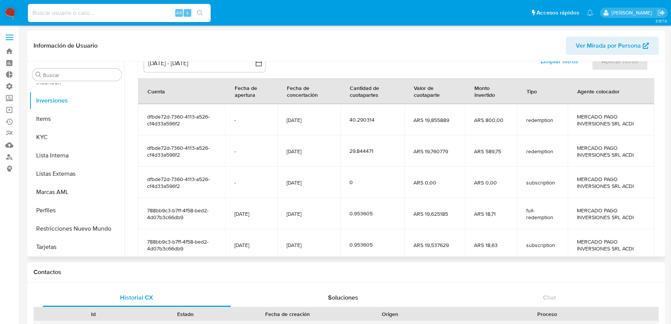
click at [185, 130] on td "dfbde72d-7360-4113-a526-cf4d33a596f2" at bounding box center [181, 119] width 87 height 31
drag, startPoint x: 523, startPoint y: 214, endPoint x: 547, endPoint y: 210, distance: 24.4
click at [547, 210] on td "full-redemption" at bounding box center [542, 213] width 51 height 31
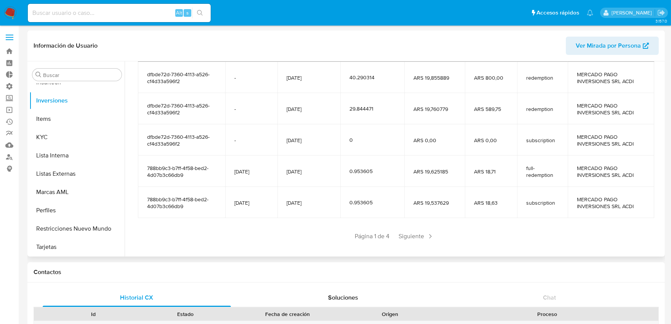
drag, startPoint x: 525, startPoint y: 165, endPoint x: 558, endPoint y: 177, distance: 35.2
click at [558, 177] on td "full-redemption" at bounding box center [542, 171] width 51 height 31
click at [399, 238] on span "Siguiente" at bounding box center [416, 236] width 41 height 12
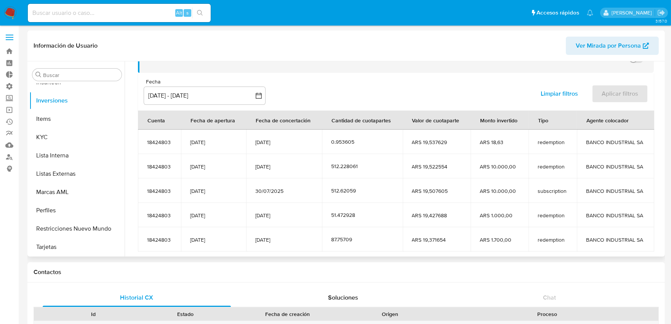
scroll to position [93, 0]
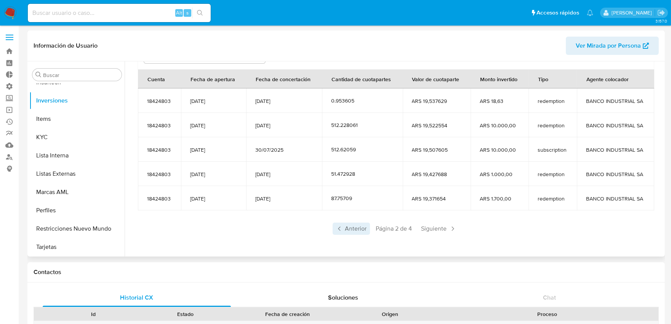
click at [347, 228] on span "Anterior" at bounding box center [351, 229] width 37 height 12
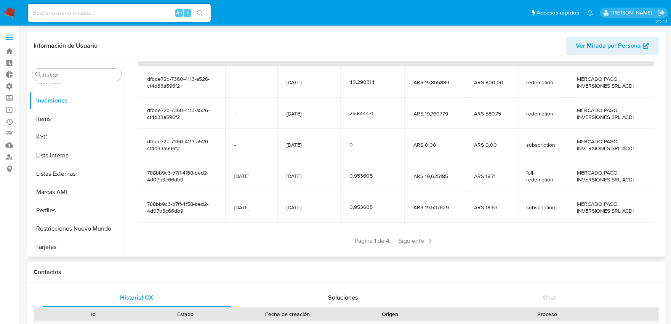
scroll to position [135, 0]
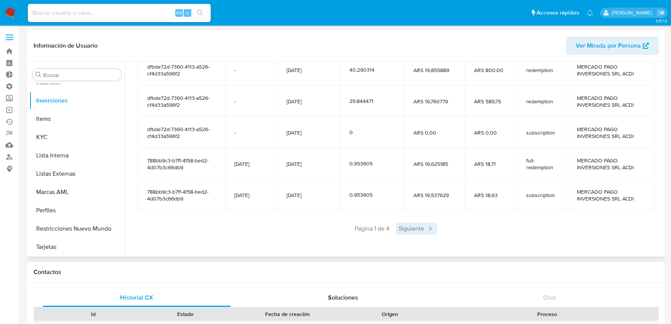
click at [416, 229] on span "Siguiente" at bounding box center [416, 229] width 41 height 12
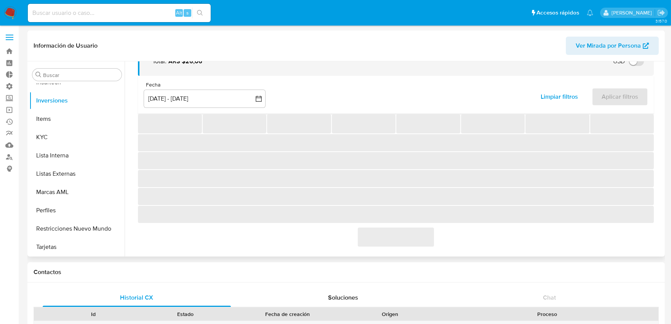
scroll to position [93, 0]
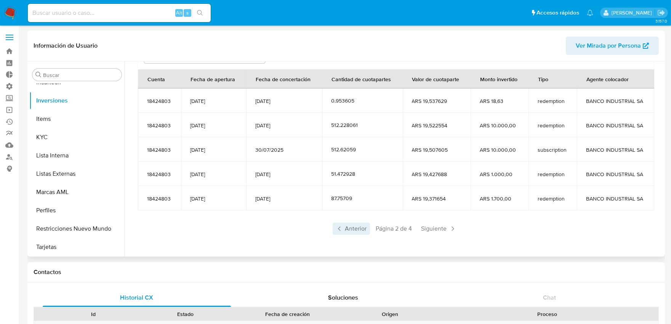
click at [361, 230] on span "Anterior" at bounding box center [351, 229] width 37 height 12
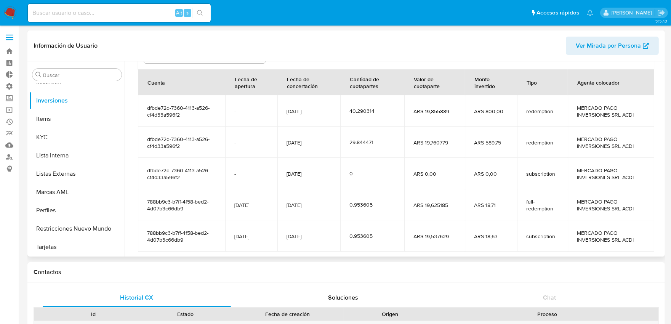
drag, startPoint x: 641, startPoint y: 237, endPoint x: 565, endPoint y: 236, distance: 75.5
click at [565, 236] on tr "788bb9c3-b7ff-4f58-bed2-4d07b3c66db9 29/10/2024 01/08/2025 0.953605 ARS 19,5376…" at bounding box center [396, 235] width 517 height 31
drag, startPoint x: 628, startPoint y: 209, endPoint x: 576, endPoint y: 202, distance: 51.9
click at [577, 202] on span "MERCADO PAGO INVERSIONES SRL ACDI" at bounding box center [611, 205] width 68 height 14
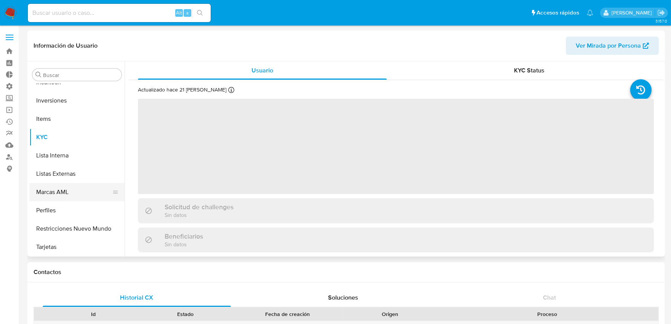
scroll to position [316, 0]
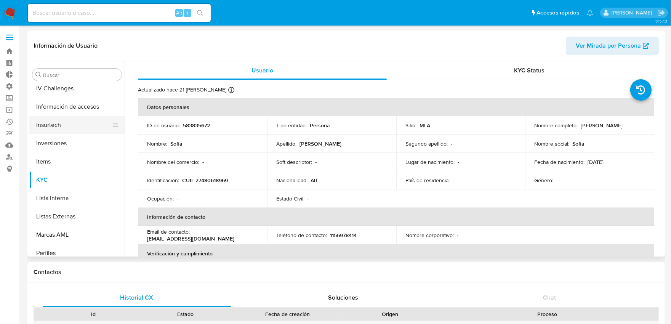
select select "10"
click at [62, 143] on button "Inversiones" at bounding box center [73, 143] width 89 height 18
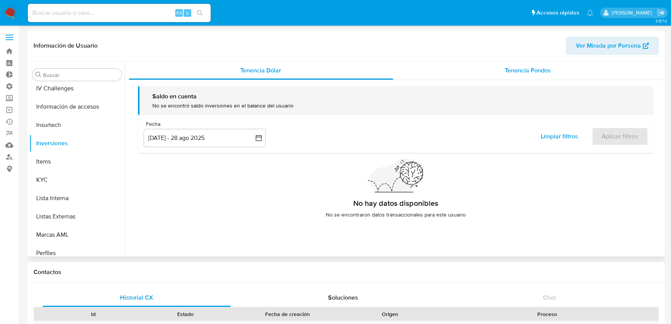
click at [521, 71] on span "Tenencia Fondos" at bounding box center [529, 70] width 46 height 9
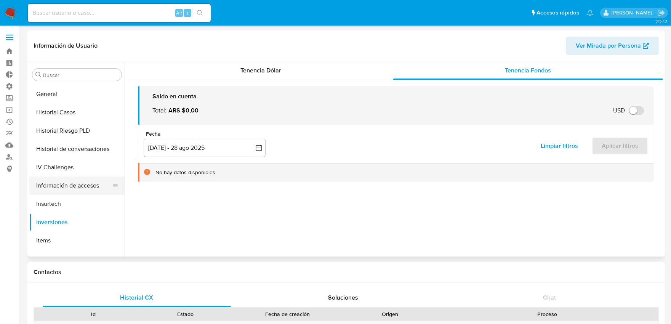
scroll to position [231, 0]
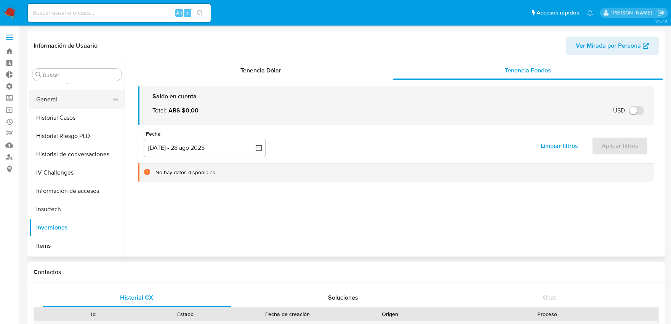
click at [55, 102] on button "General" at bounding box center [73, 99] width 89 height 18
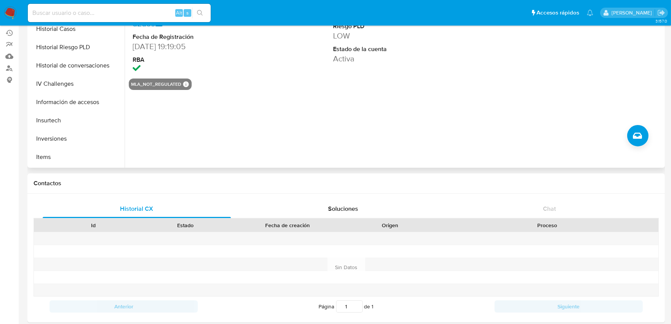
scroll to position [0, 0]
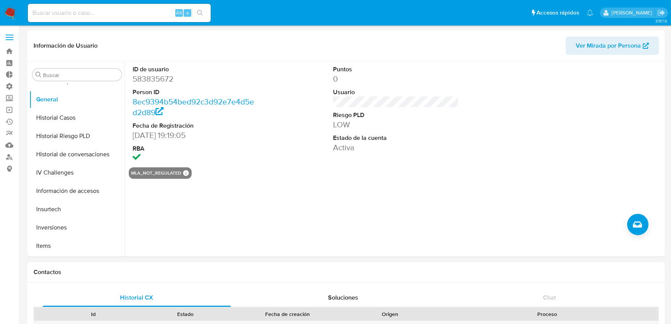
click at [10, 39] on span at bounding box center [10, 39] width 8 height 1
click at [0, 0] on input "checkbox" at bounding box center [0, 0] width 0 height 0
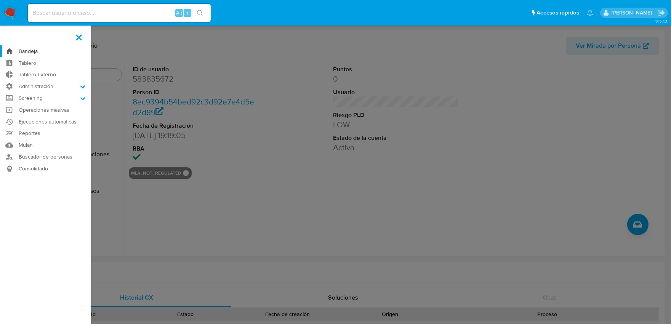
click at [36, 54] on link "Bandeja" at bounding box center [45, 51] width 91 height 12
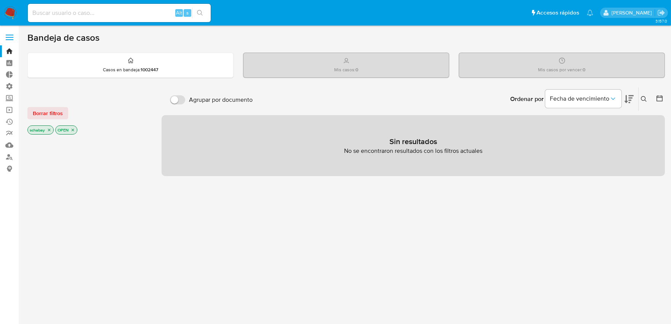
click at [50, 129] on icon "close-filter" at bounding box center [49, 130] width 5 height 5
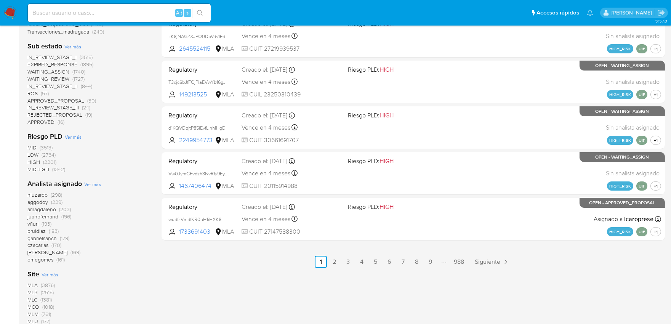
scroll to position [381, 0]
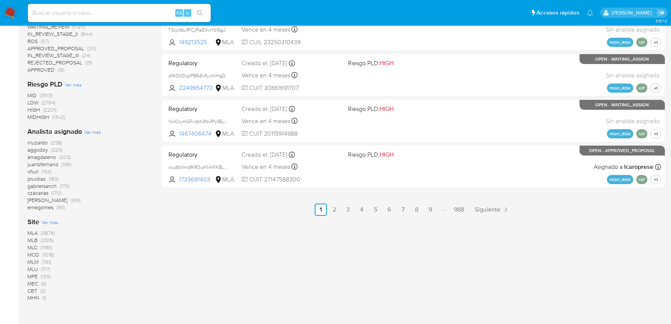
click at [27, 233] on span "MLA" at bounding box center [32, 233] width 10 height 8
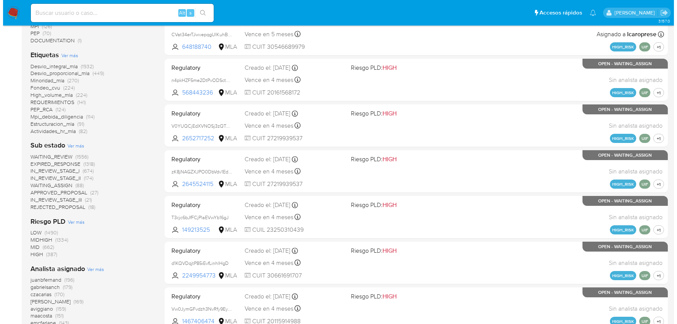
scroll to position [193, 0]
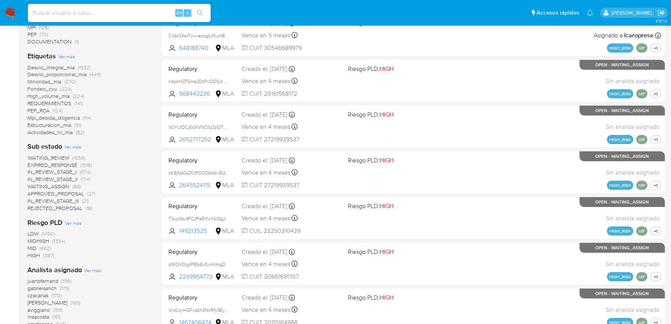
click at [71, 53] on span "Ver más" at bounding box center [66, 56] width 17 height 7
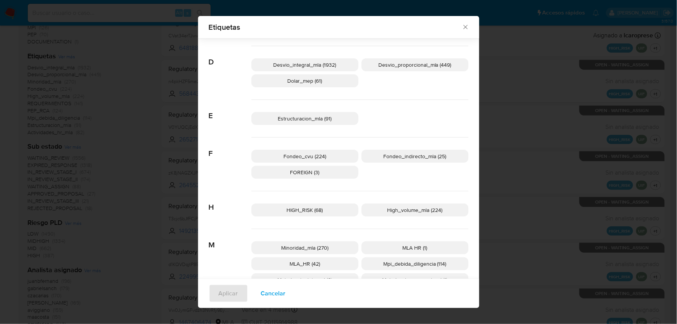
scroll to position [248, 0]
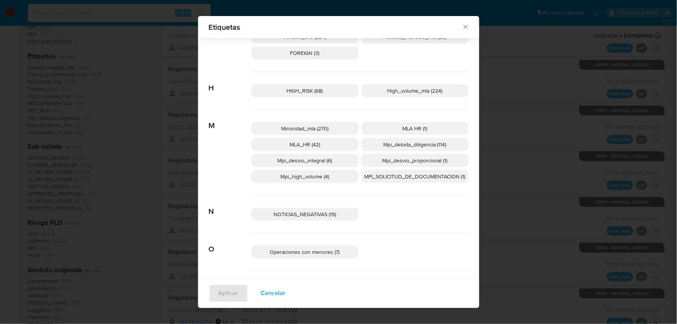
click at [318, 157] on span "Mpi_desvio_integral (6)" at bounding box center [305, 161] width 55 height 8
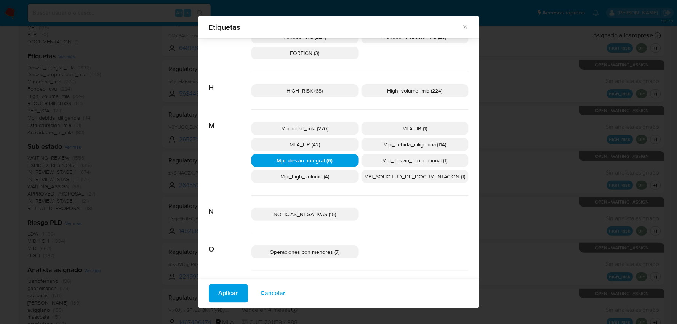
click at [222, 291] on span "Aplicar" at bounding box center [228, 293] width 19 height 17
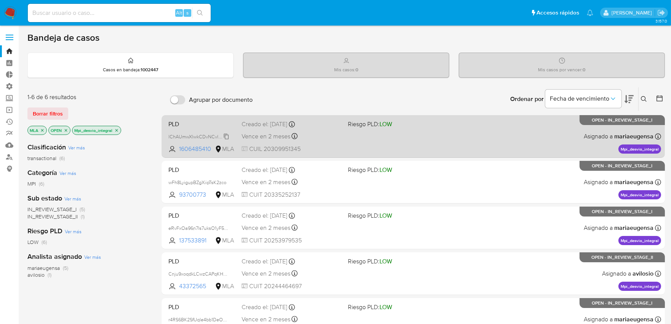
click at [212, 132] on div "lChAUmwXlwkCDvNCvlc2Epnt" at bounding box center [199, 136] width 61 height 8
click at [207, 124] on span "PLD" at bounding box center [202, 124] width 67 height 10
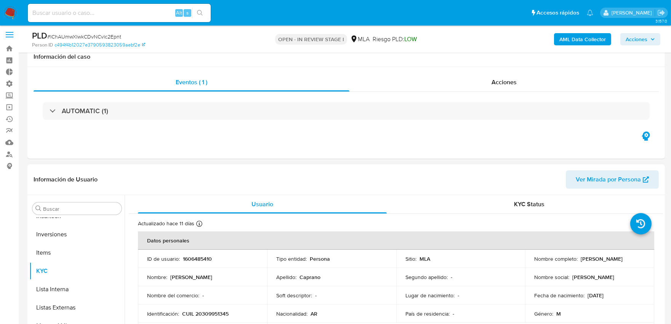
scroll to position [127, 0]
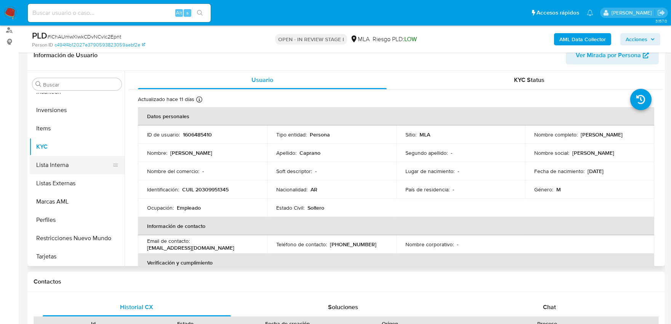
select select "10"
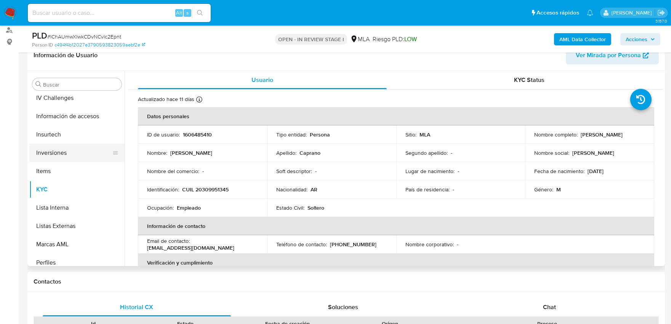
click at [62, 155] on button "Inversiones" at bounding box center [73, 153] width 89 height 18
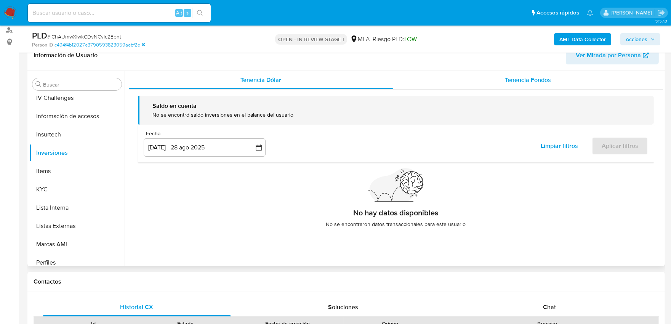
click at [530, 76] on span "Tenencia Fondos" at bounding box center [529, 79] width 46 height 9
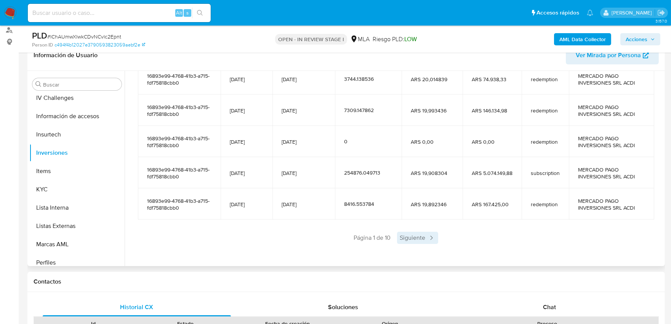
click at [414, 240] on span "Siguiente" at bounding box center [417, 238] width 41 height 12
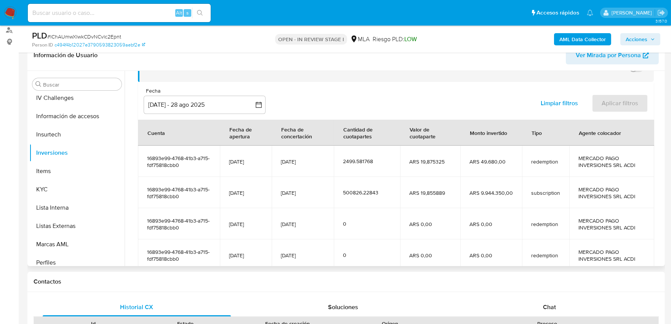
scroll to position [135, 0]
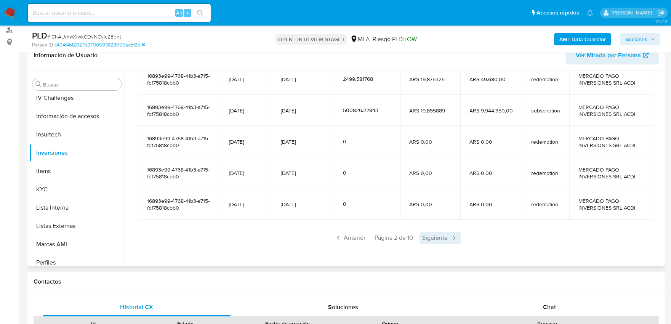
click at [445, 238] on span "Siguiente" at bounding box center [440, 238] width 41 height 12
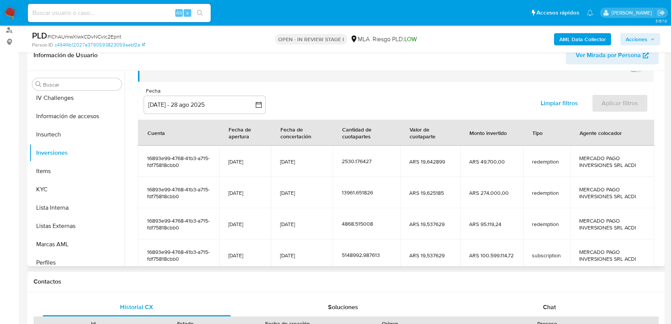
scroll to position [128, 0]
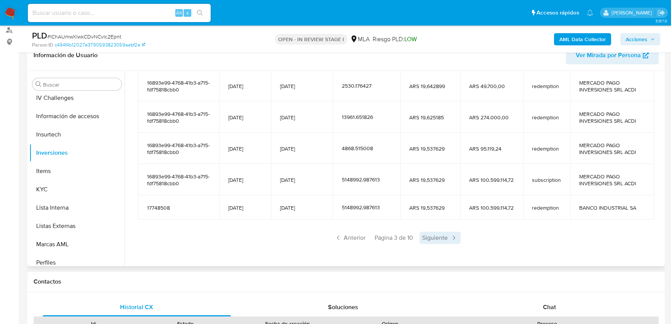
click at [425, 238] on span "Siguiente" at bounding box center [440, 238] width 41 height 12
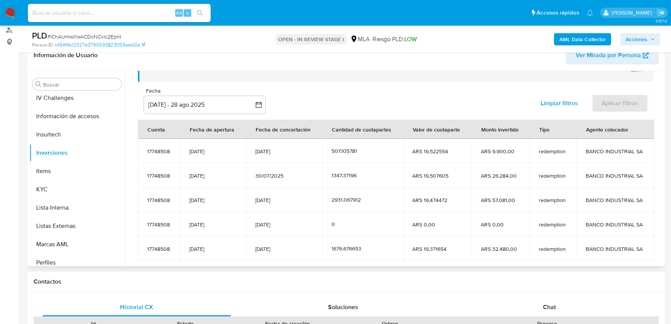
scroll to position [93, 0]
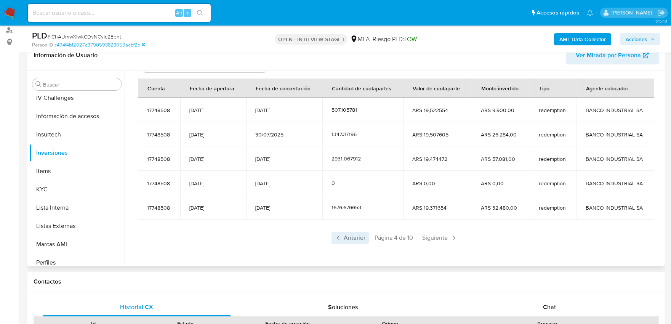
click at [346, 238] on span "Anterior" at bounding box center [350, 238] width 37 height 12
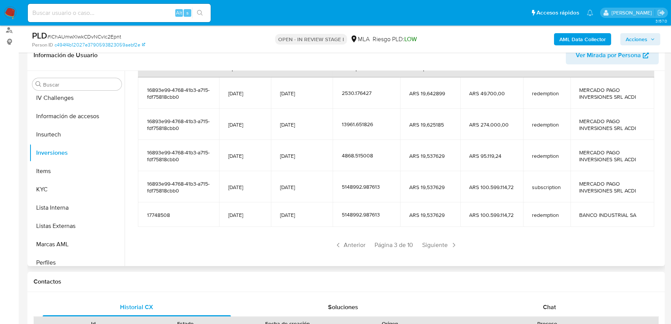
scroll to position [128, 0]
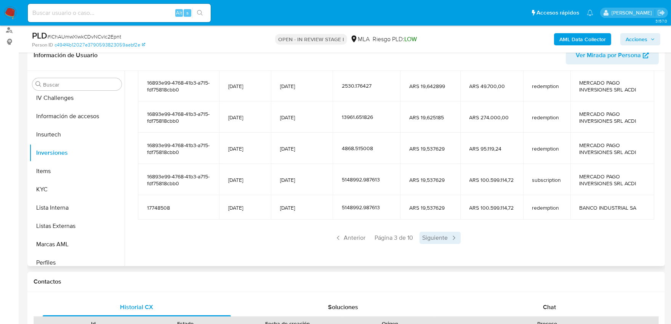
click at [432, 239] on span "Siguiente" at bounding box center [440, 238] width 41 height 12
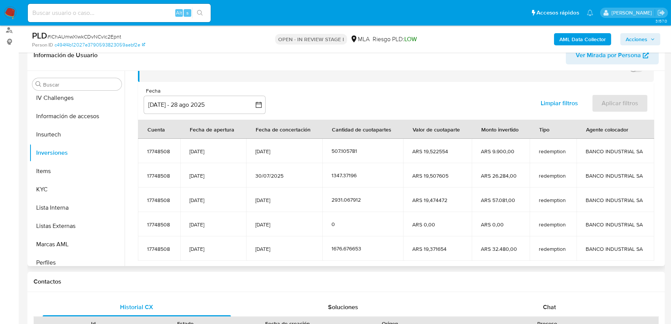
scroll to position [93, 0]
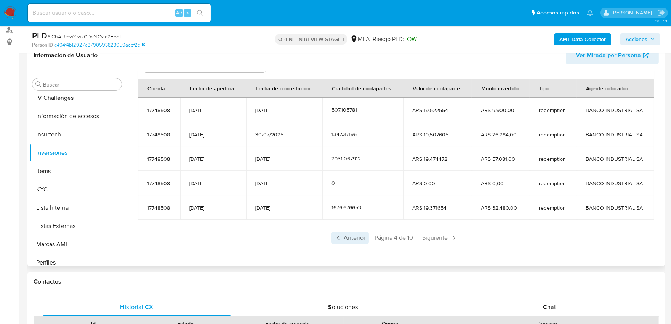
click at [355, 239] on span "Anterior" at bounding box center [350, 238] width 37 height 12
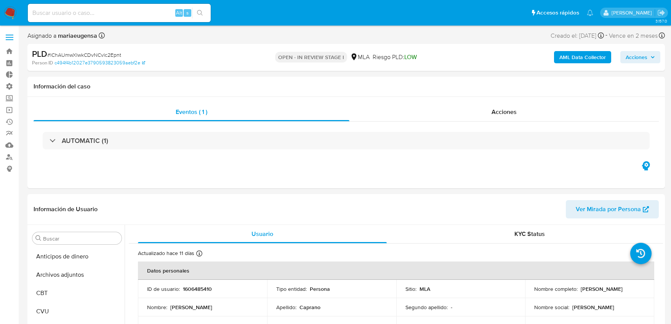
select select "10"
drag, startPoint x: 0, startPoint y: 0, endPoint x: 78, endPoint y: 175, distance: 191.8
click at [10, 145] on link "Mulan" at bounding box center [45, 145] width 91 height 12
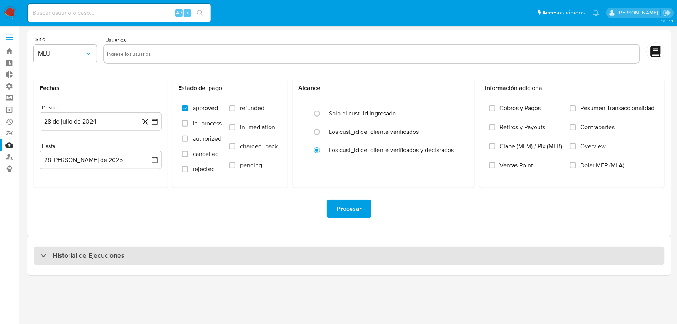
click at [218, 263] on div "Historial de Ejecuciones" at bounding box center [350, 256] width 632 height 18
select select "10"
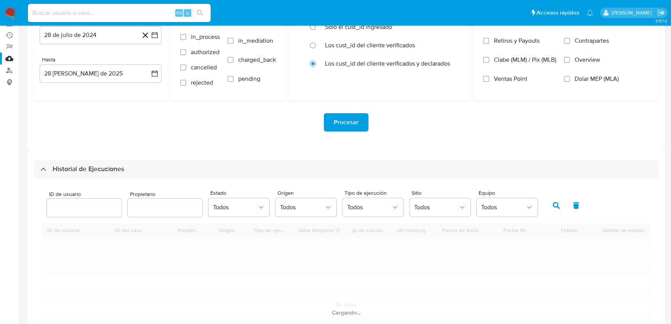
scroll to position [172, 0]
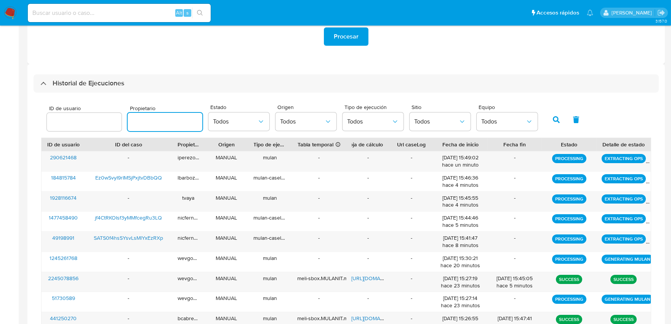
click at [153, 124] on input "text" at bounding box center [165, 122] width 75 height 10
type input "schabay"
click at [438, 124] on span "Todos" at bounding box center [436, 122] width 44 height 8
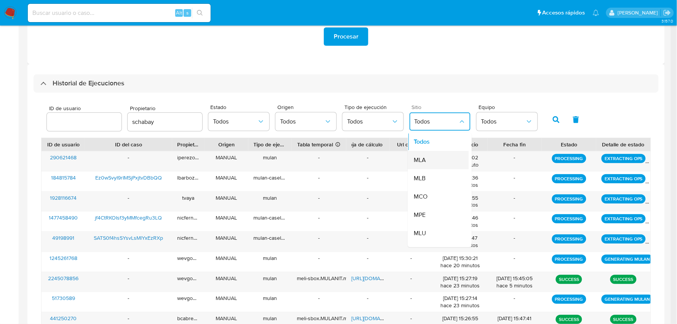
click at [431, 163] on div "MLA" at bounding box center [436, 160] width 44 height 18
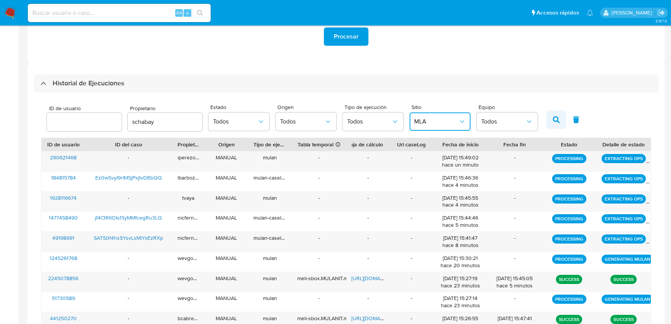
click at [557, 121] on button "button" at bounding box center [557, 120] width 20 height 18
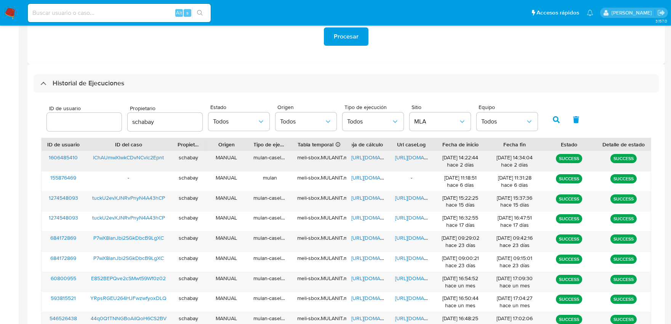
click at [413, 161] on span "https://docs.google.com/document/d/1wgyV6K41fa69nOhPa9EWRJovJvZgMRGWZQb-NVMvTNM…" at bounding box center [421, 158] width 53 height 8
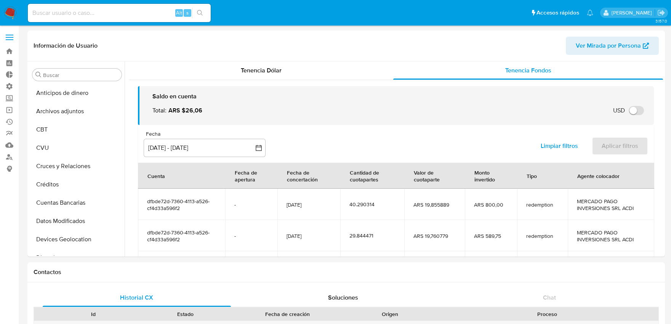
select select "10"
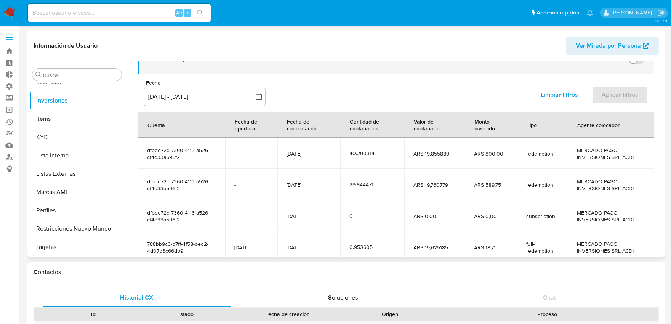
scroll to position [93, 0]
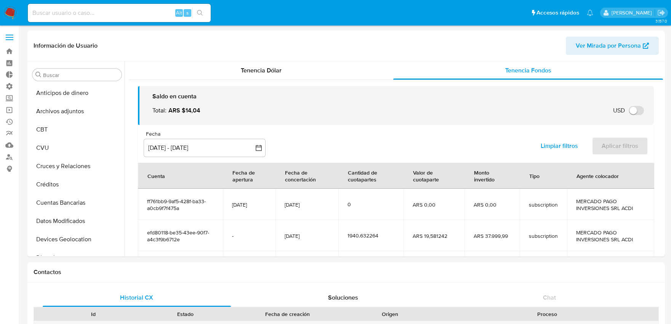
select select "10"
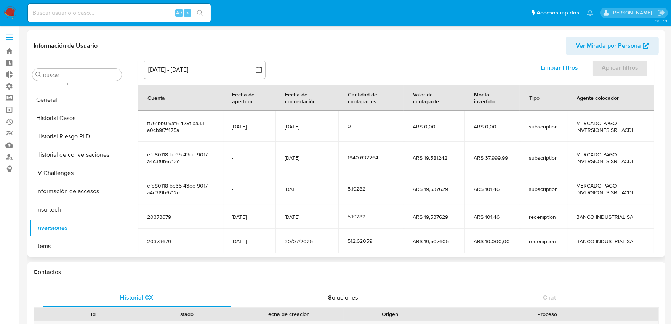
drag, startPoint x: 189, startPoint y: 165, endPoint x: 145, endPoint y: 153, distance: 46.0
click at [145, 153] on td "efd80118-be35-43ee-90f7-a4c3f9b6712e" at bounding box center [180, 157] width 85 height 31
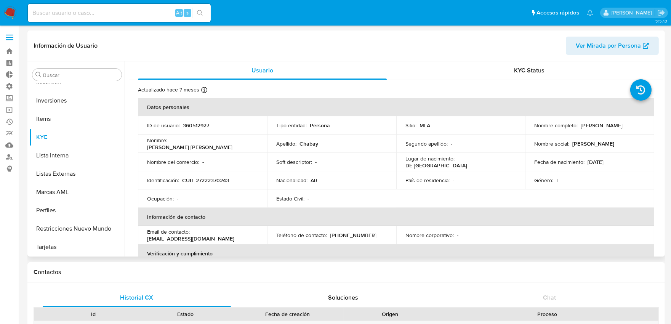
scroll to position [250, 0]
select select "10"
click at [62, 227] on button "Inversiones" at bounding box center [73, 227] width 89 height 18
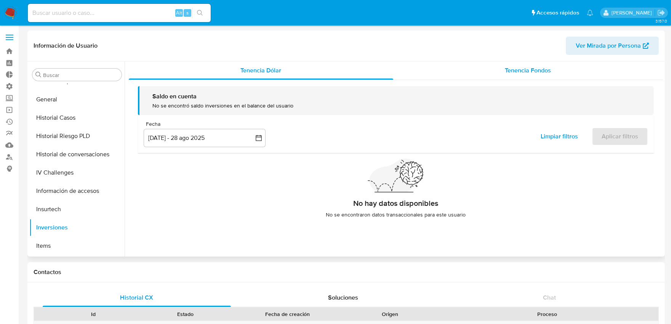
click at [536, 75] on div "Tenencia Fondos" at bounding box center [528, 70] width 270 height 18
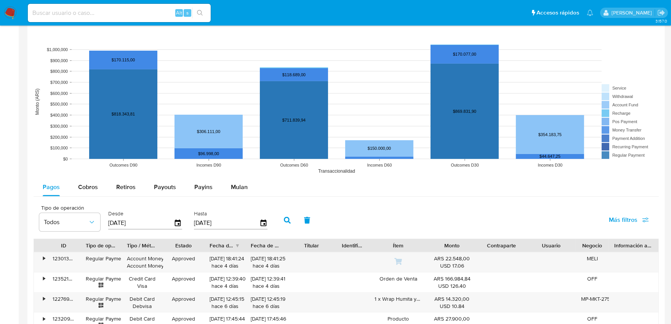
scroll to position [635, 0]
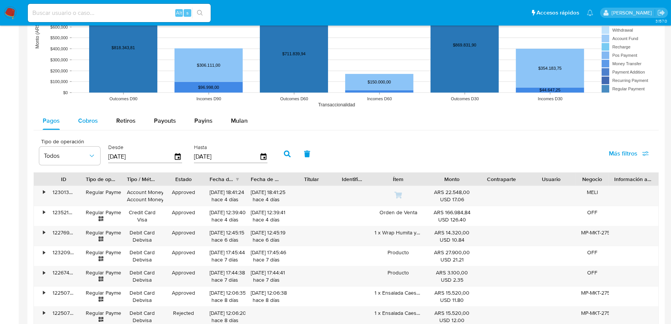
click at [85, 125] on span "Cobros" at bounding box center [88, 120] width 20 height 9
select select "10"
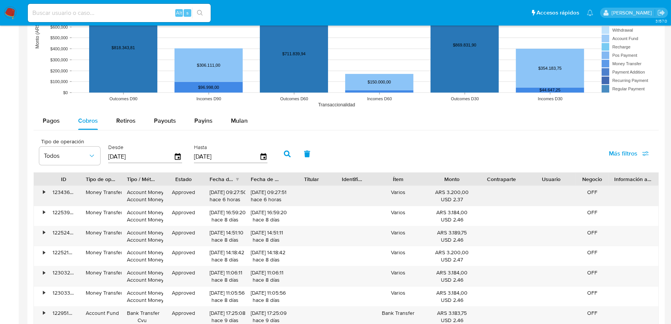
click at [43, 193] on div "•" at bounding box center [44, 192] width 2 height 7
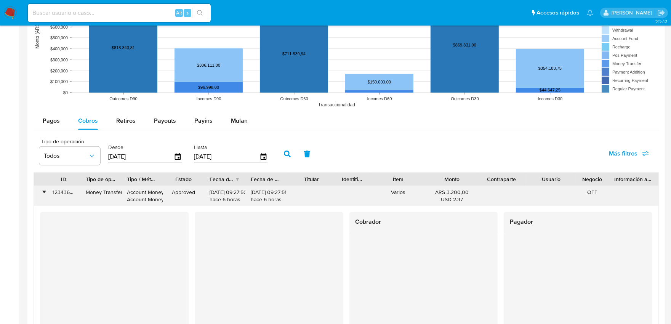
click at [43, 193] on div "•" at bounding box center [44, 192] width 2 height 7
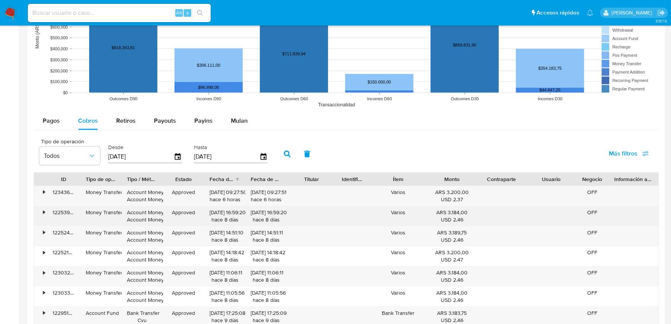
click at [43, 212] on div "•" at bounding box center [44, 212] width 2 height 7
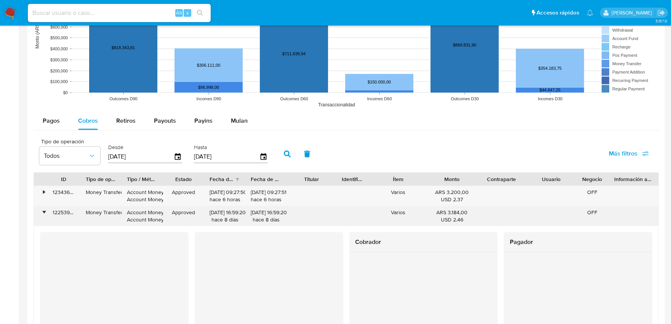
click at [43, 214] on div "•" at bounding box center [44, 212] width 2 height 7
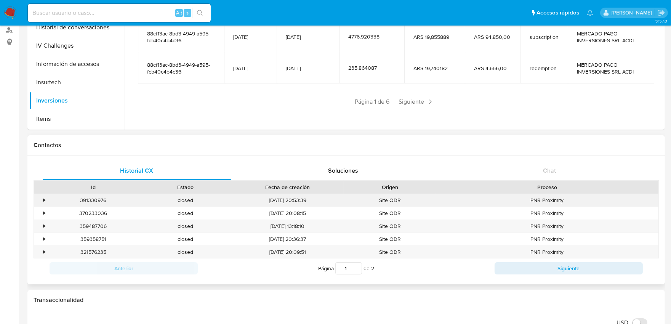
scroll to position [0, 0]
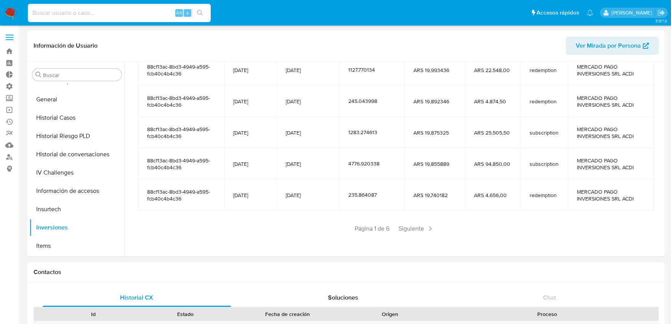
click at [120, 11] on input at bounding box center [119, 13] width 183 height 10
paste input "TFc2r4DTf9YtTJVDkCFWVxMU"
type input "TFc2r4DTf9YtTJVDkCFWVxMU"
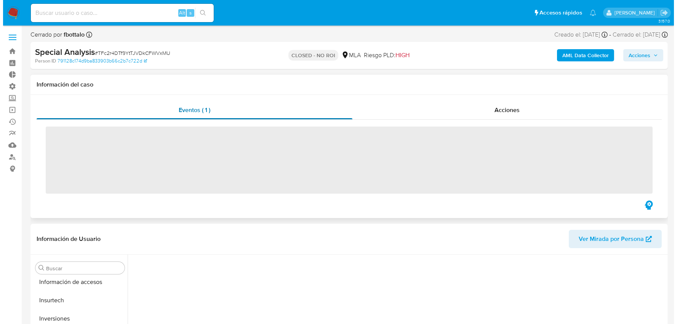
scroll to position [358, 0]
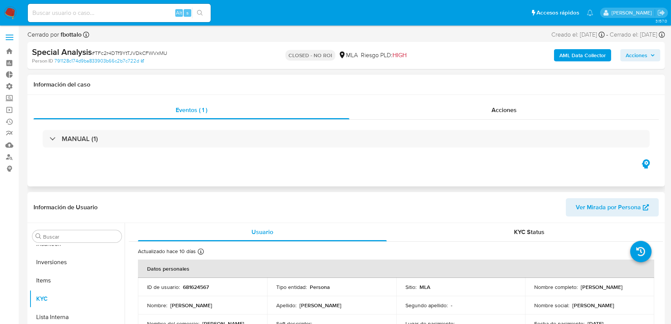
select select "10"
click at [574, 59] on b "AML Data Collector" at bounding box center [583, 55] width 47 height 12
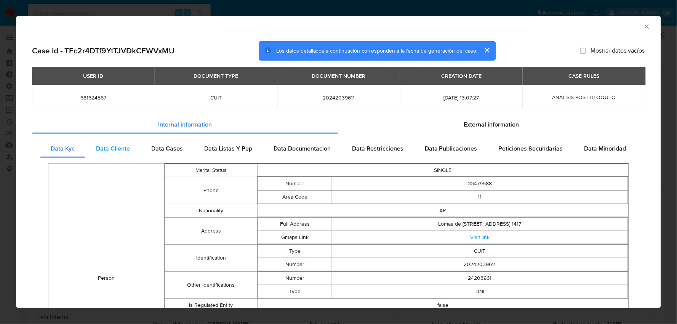
click at [115, 147] on span "Data Cliente" at bounding box center [113, 148] width 34 height 9
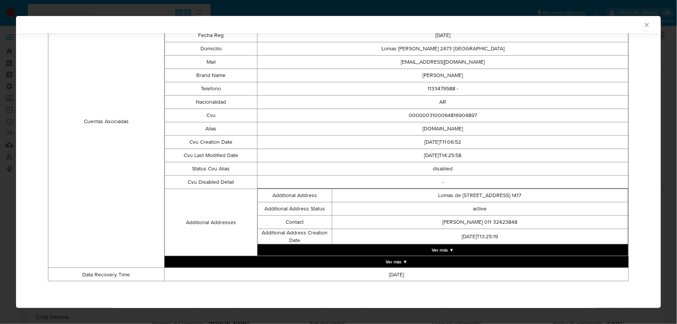
scroll to position [214, 0]
click at [405, 261] on button "Ver más ▼" at bounding box center [397, 261] width 464 height 11
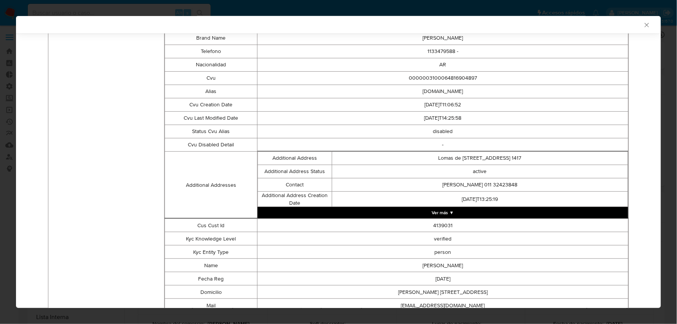
scroll to position [101, 0]
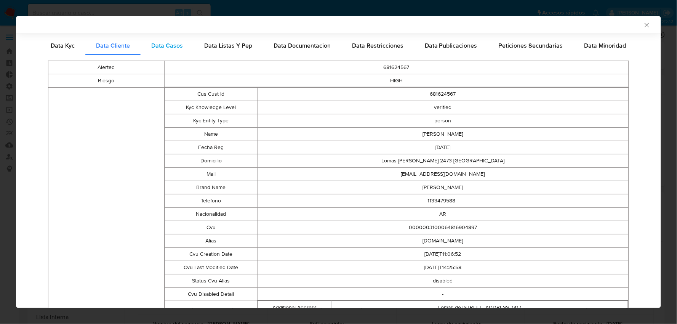
click at [171, 47] on span "Data Casos" at bounding box center [167, 45] width 32 height 9
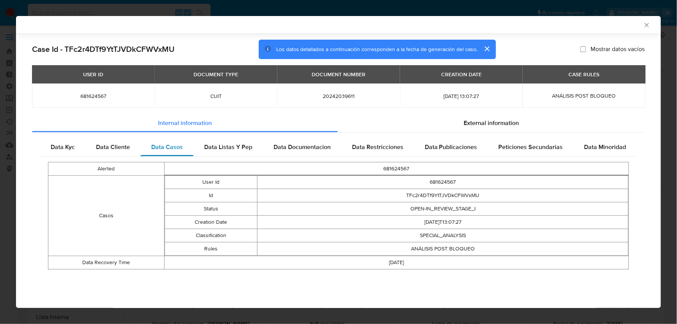
scroll to position [0, 0]
click at [125, 147] on span "Data Cliente" at bounding box center [113, 147] width 34 height 9
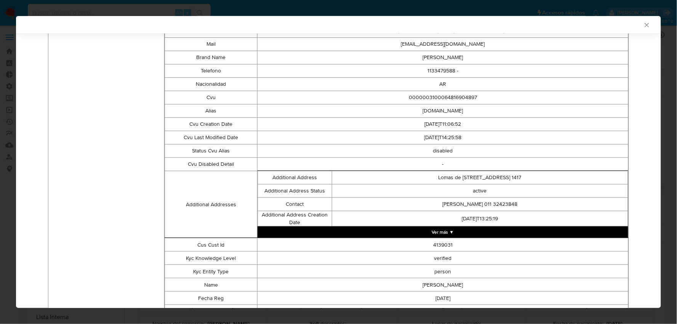
scroll to position [295, 0]
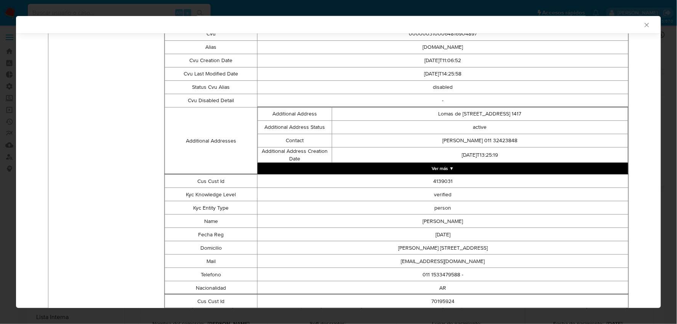
click at [446, 182] on td "4139031" at bounding box center [443, 181] width 371 height 13
copy td "4139031"
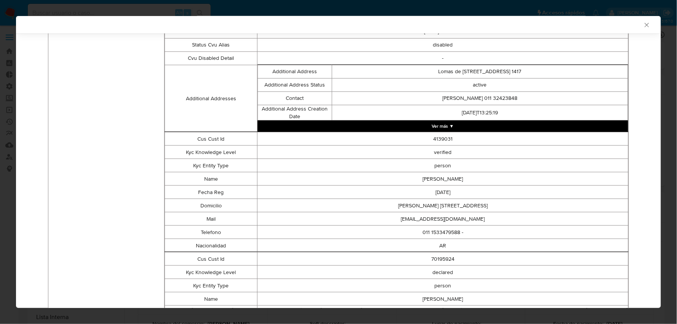
click at [443, 257] on td "70195924" at bounding box center [443, 258] width 371 height 13
copy td "70195924"
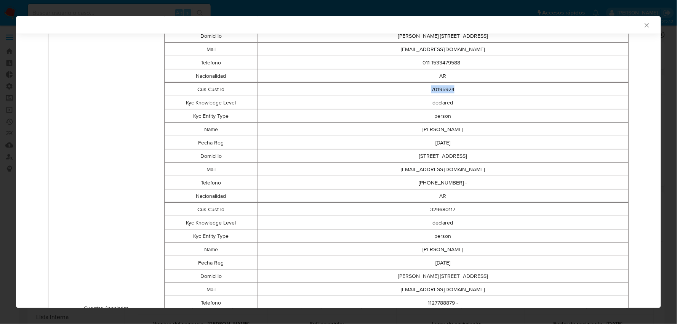
scroll to position [549, 0]
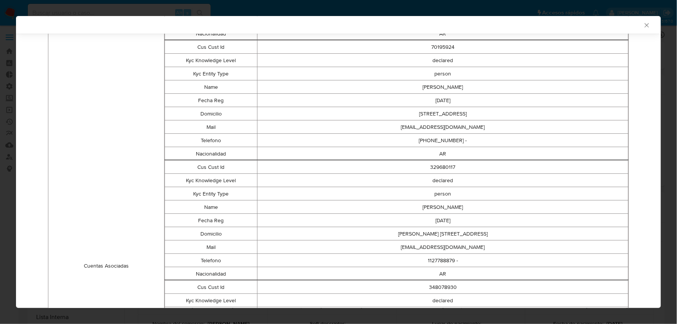
click at [447, 168] on td "329680117" at bounding box center [443, 167] width 371 height 13
copy td "329680117"
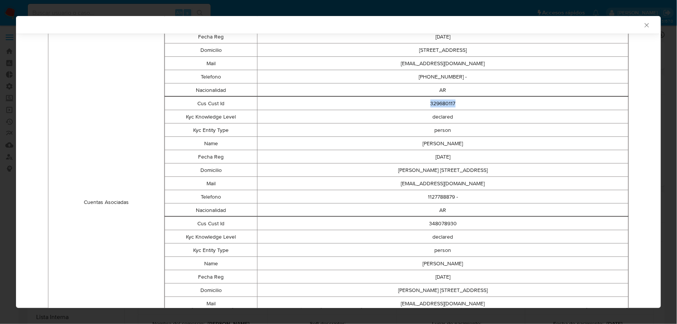
scroll to position [634, 0]
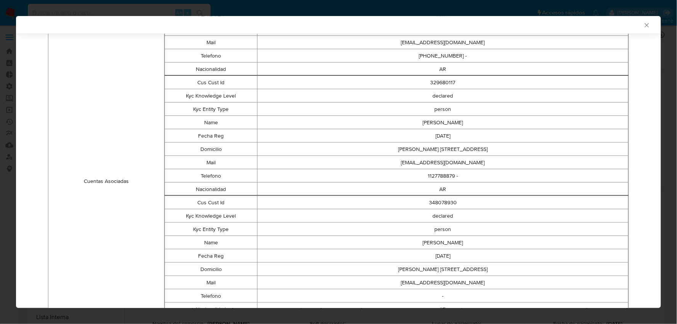
click at [444, 204] on td "348078930" at bounding box center [443, 202] width 371 height 13
copy td "348078930"
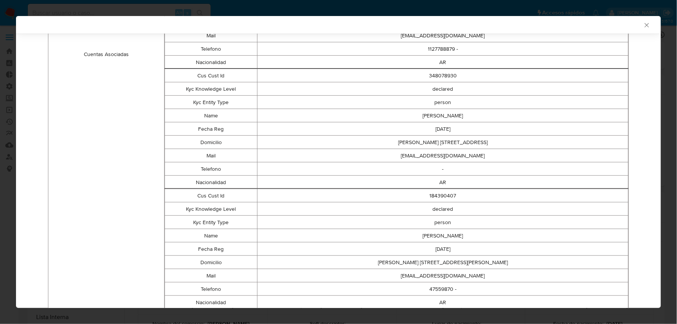
click at [445, 193] on td "184390407" at bounding box center [443, 195] width 371 height 13
copy td "184390407"
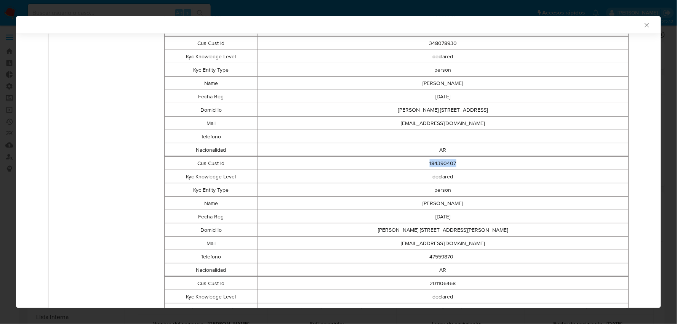
scroll to position [846, 0]
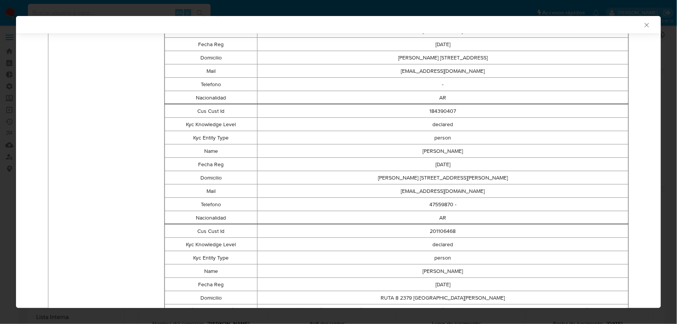
click at [444, 234] on td "201106468" at bounding box center [443, 231] width 371 height 13
copy td "201106468"
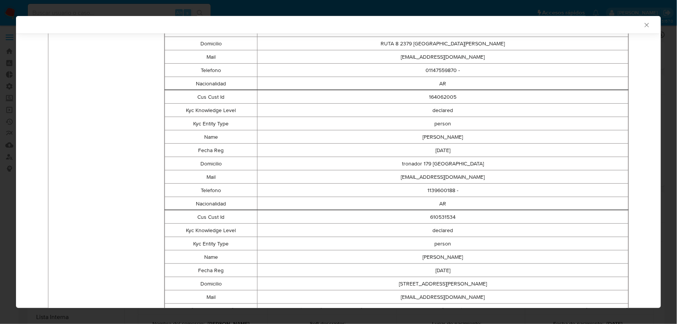
click at [447, 100] on td "164062005" at bounding box center [443, 96] width 371 height 13
copy td "164062005"
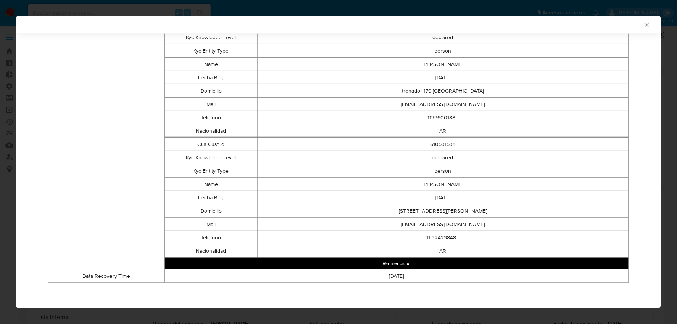
scroll to position [1175, 0]
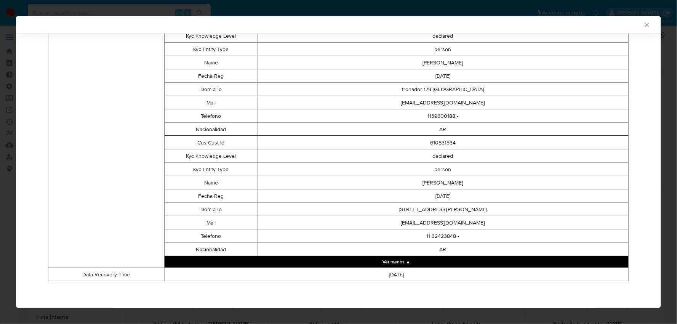
click at [445, 143] on td "610531534" at bounding box center [443, 142] width 371 height 13
copy td "610531534"
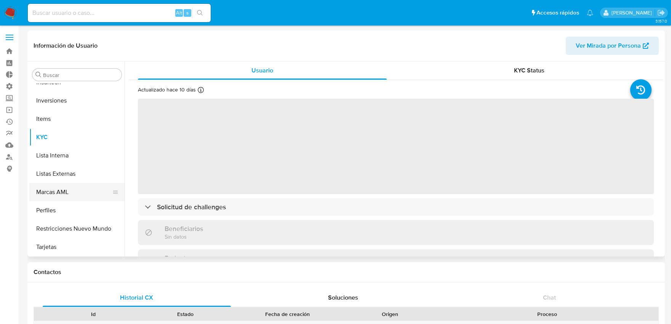
scroll to position [359, 0]
select select "10"
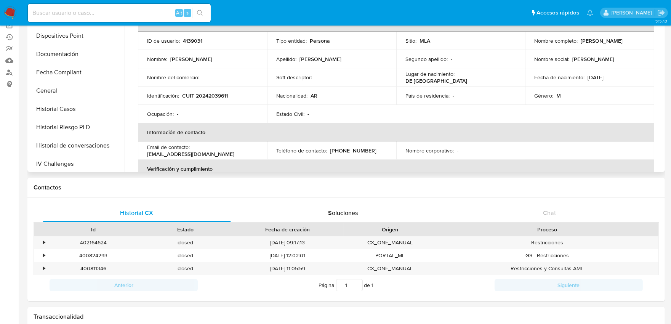
scroll to position [147, 0]
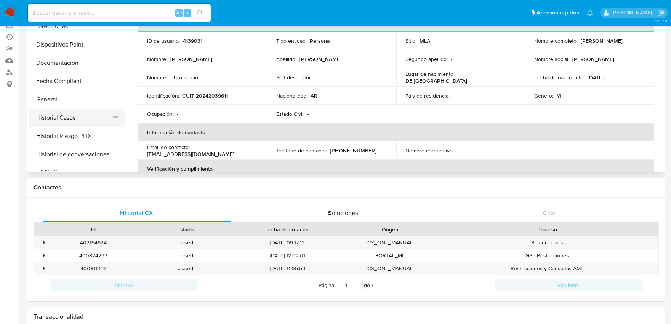
click at [74, 119] on button "Historial Casos" at bounding box center [73, 118] width 89 height 18
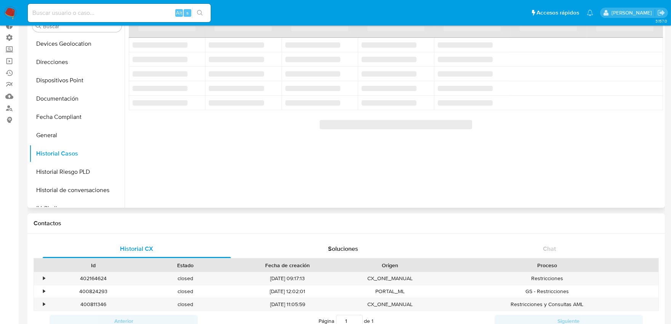
scroll to position [0, 0]
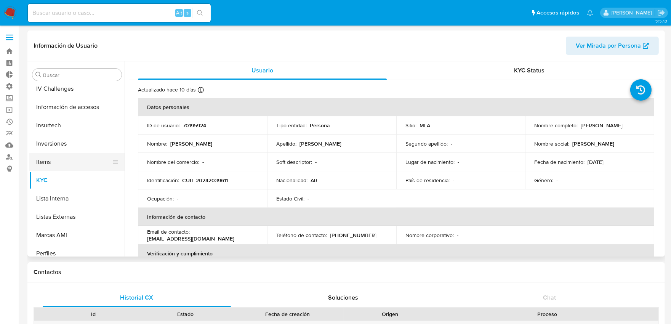
scroll to position [273, 0]
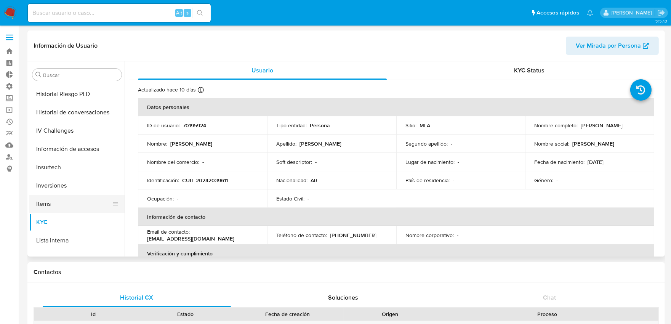
select select "10"
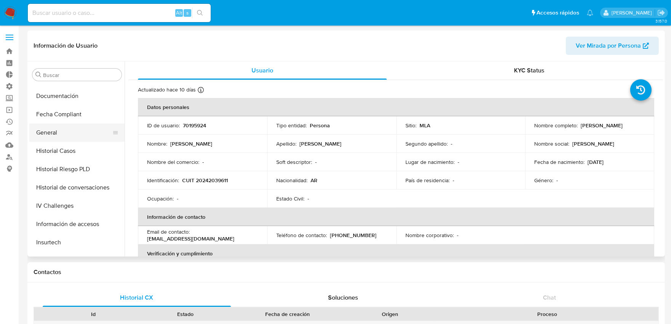
scroll to position [189, 0]
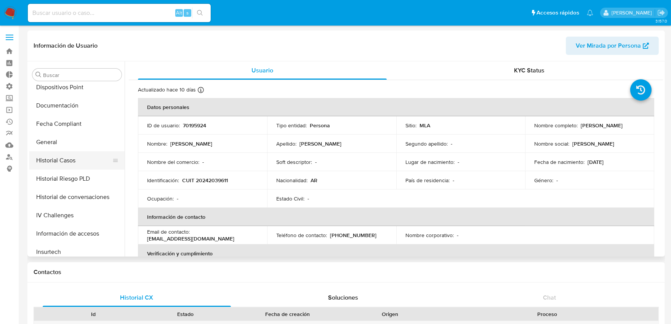
click at [69, 164] on button "Historial Casos" at bounding box center [73, 160] width 89 height 18
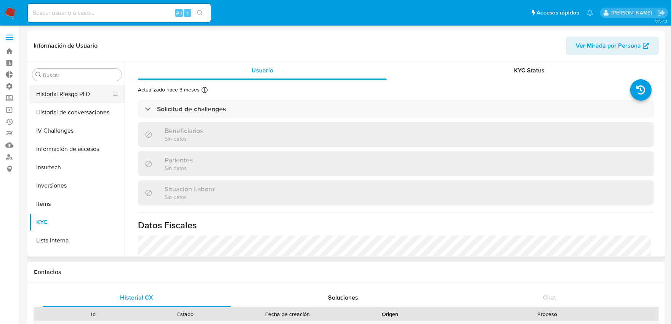
select select "10"
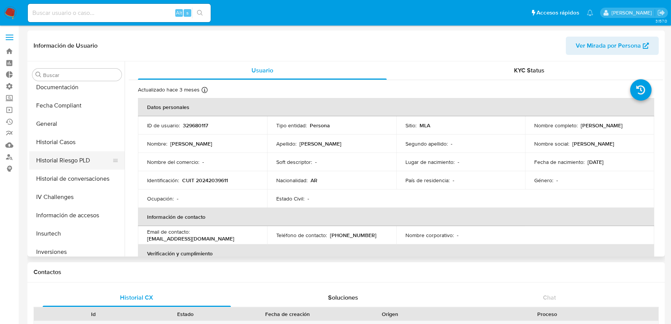
scroll to position [189, 0]
click at [71, 155] on button "Historial Casos" at bounding box center [73, 160] width 89 height 18
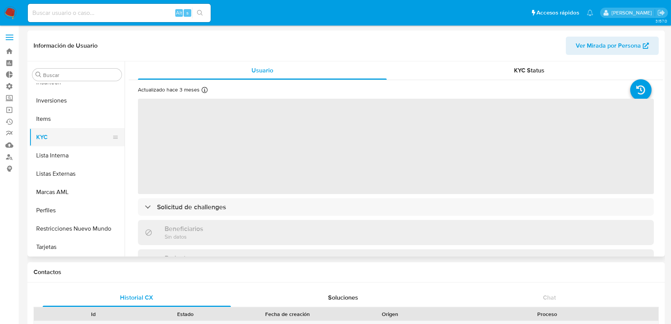
scroll to position [231, 0]
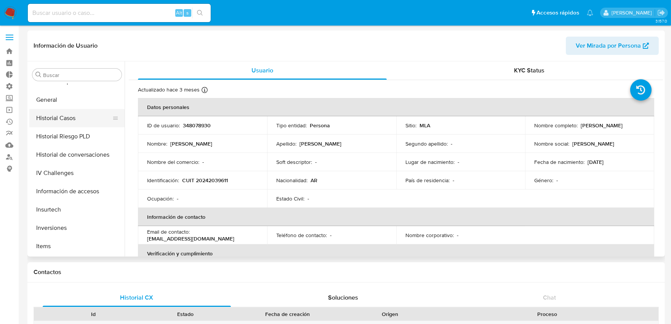
select select "10"
click at [62, 117] on button "Historial Casos" at bounding box center [73, 118] width 89 height 18
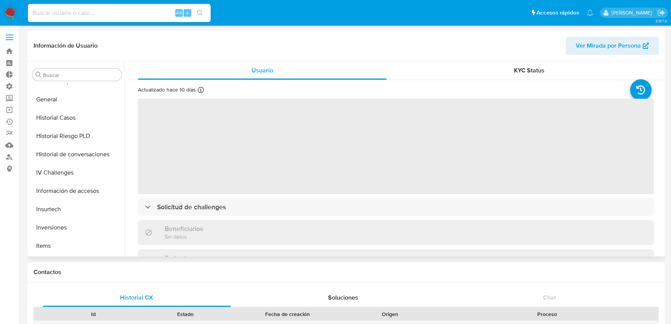
scroll to position [231, 0]
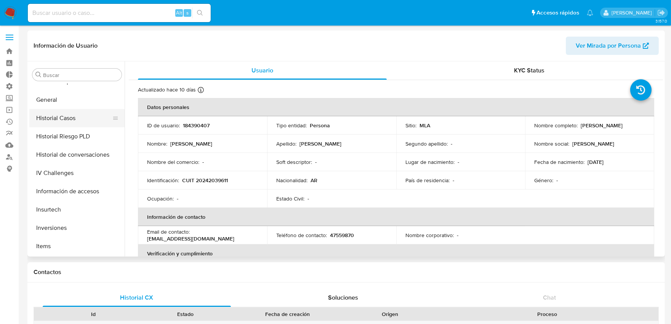
click at [79, 116] on button "Historial Casos" at bounding box center [73, 118] width 89 height 18
select select "10"
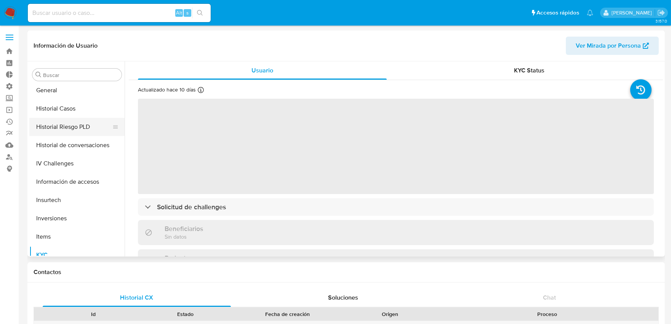
scroll to position [231, 0]
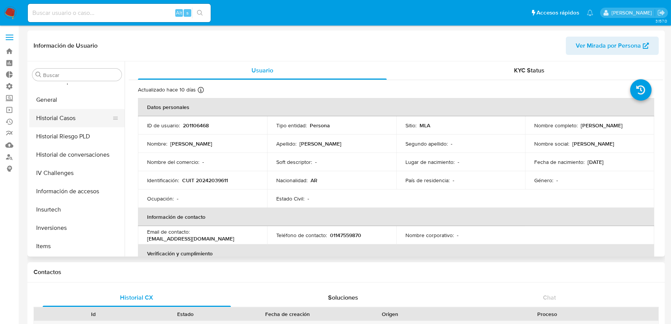
select select "10"
click at [64, 117] on button "Historial Casos" at bounding box center [73, 118] width 89 height 18
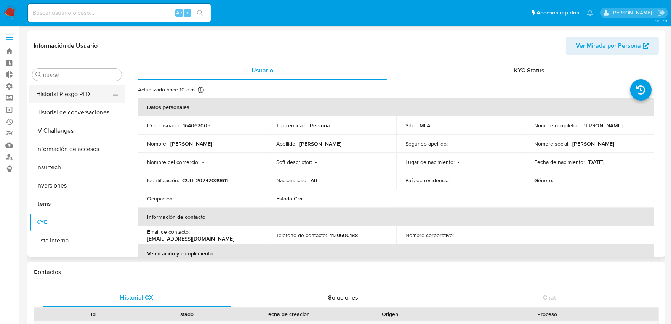
select select "10"
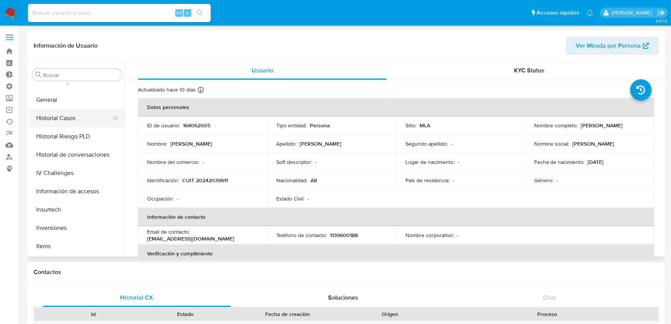
click at [71, 115] on button "Historial Casos" at bounding box center [73, 118] width 89 height 18
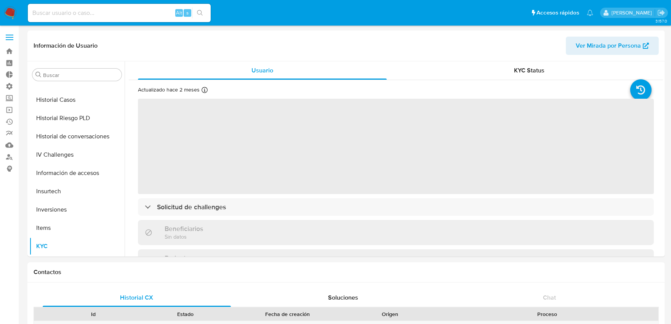
scroll to position [231, 0]
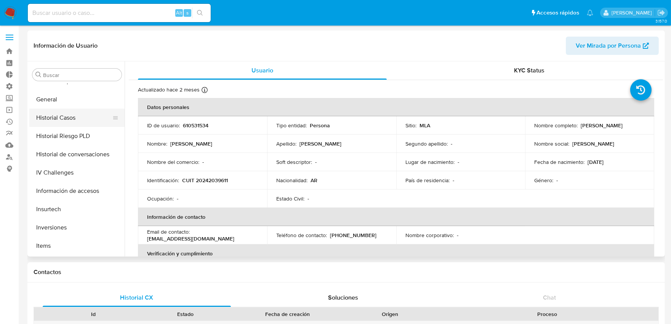
click at [79, 122] on button "Historial Casos" at bounding box center [73, 118] width 89 height 18
select select "10"
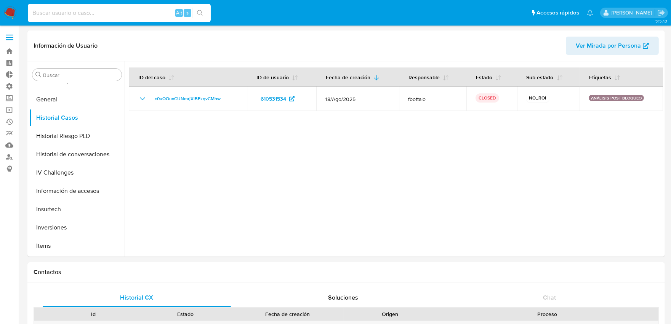
click at [151, 11] on input at bounding box center [119, 13] width 183 height 10
paste input "8Z27HABCaFHogdwyo4N0zMhh"
type input "8Z27HABCaFHogdwyo4N0zMhh"
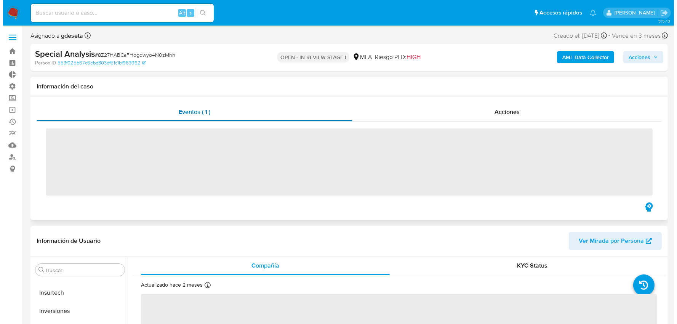
scroll to position [358, 0]
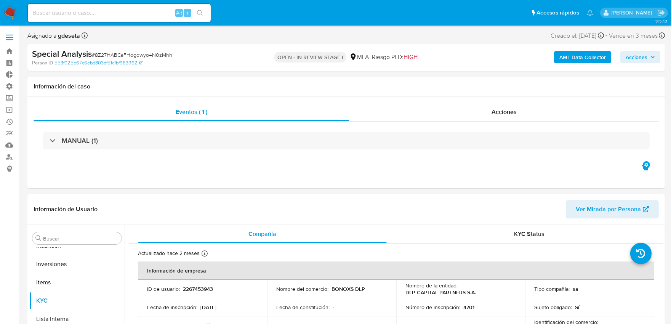
click at [578, 57] on b "AML Data Collector" at bounding box center [583, 57] width 47 height 12
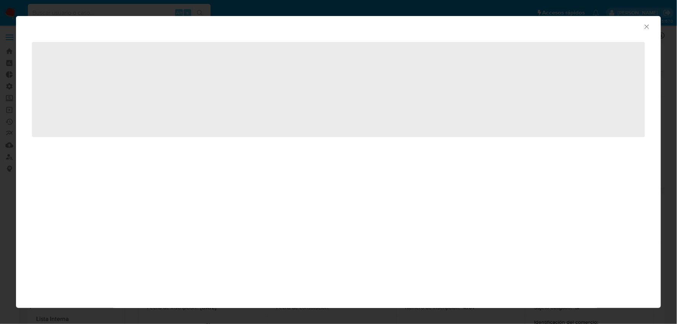
select select "10"
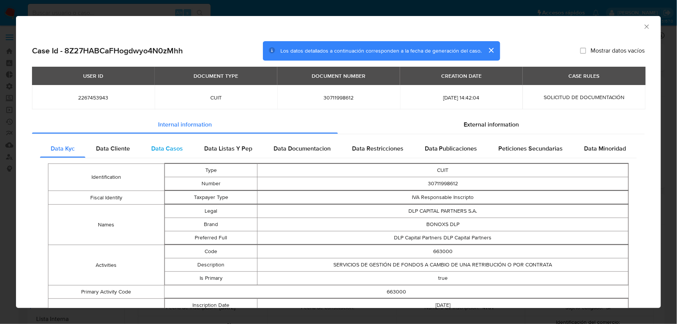
click at [177, 148] on span "Data Casos" at bounding box center [167, 148] width 32 height 9
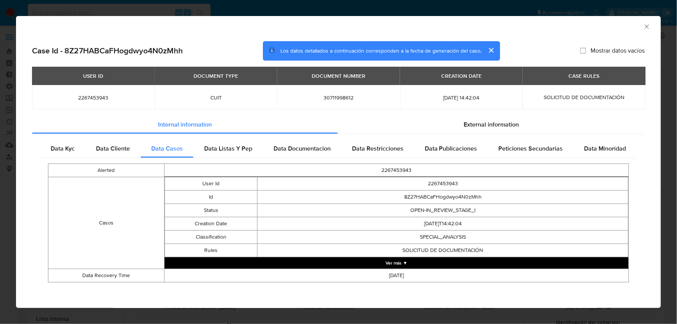
scroll to position [1, 0]
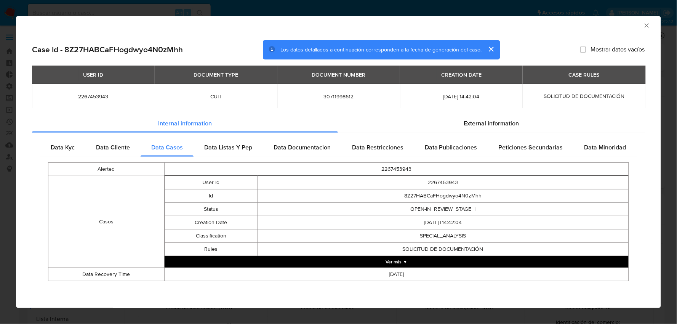
click at [399, 259] on button "Ver más ▼" at bounding box center [397, 261] width 464 height 11
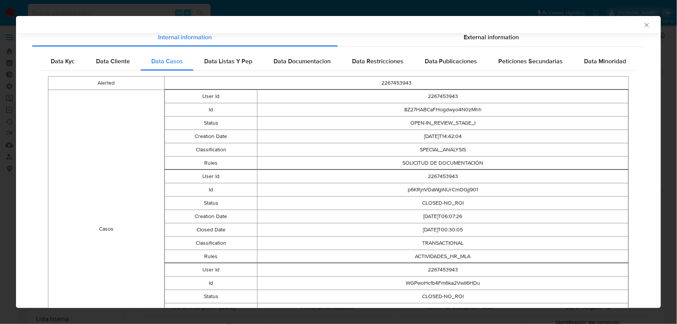
scroll to position [59, 0]
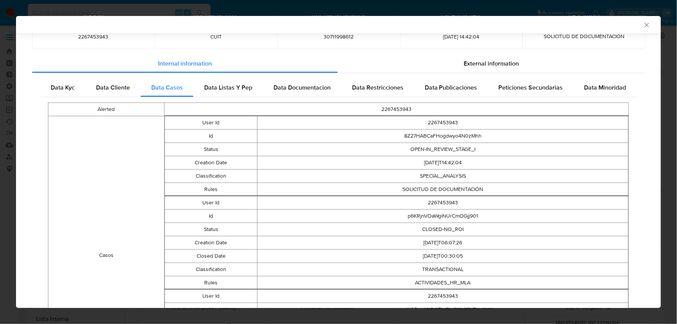
click at [446, 122] on td "2267453943" at bounding box center [443, 122] width 371 height 13
copy td "2267453943"
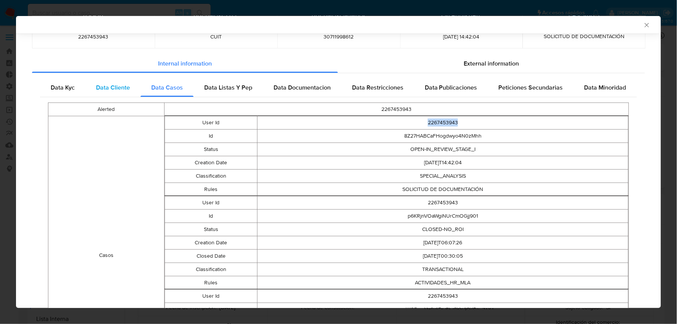
click at [121, 88] on span "Data Cliente" at bounding box center [113, 87] width 34 height 9
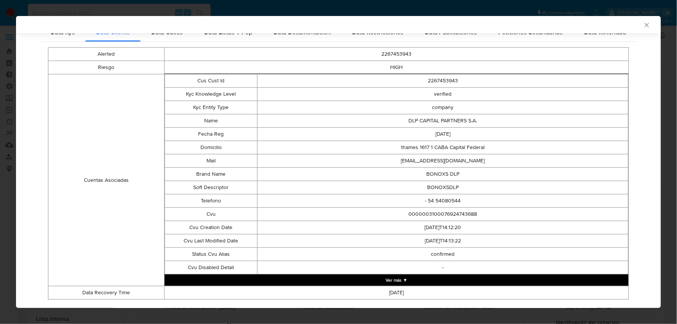
scroll to position [133, 0]
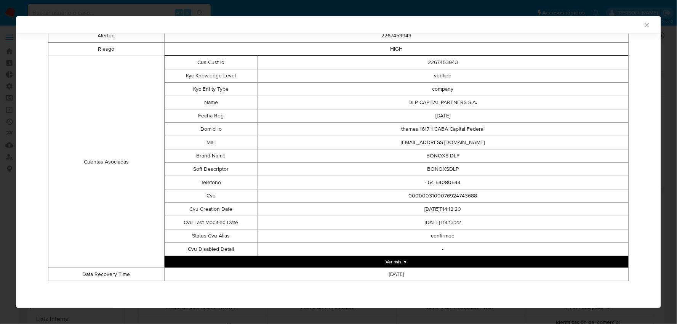
click at [396, 260] on button "Ver más ▼" at bounding box center [397, 261] width 464 height 11
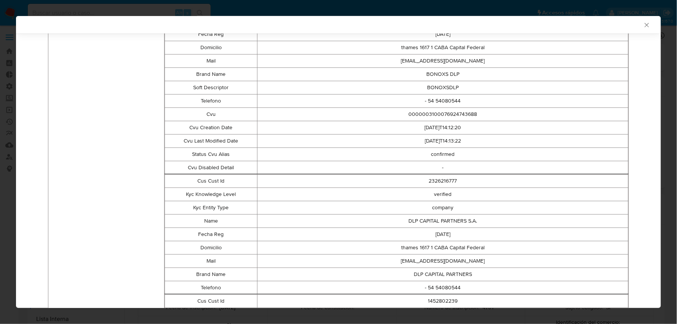
scroll to position [218, 0]
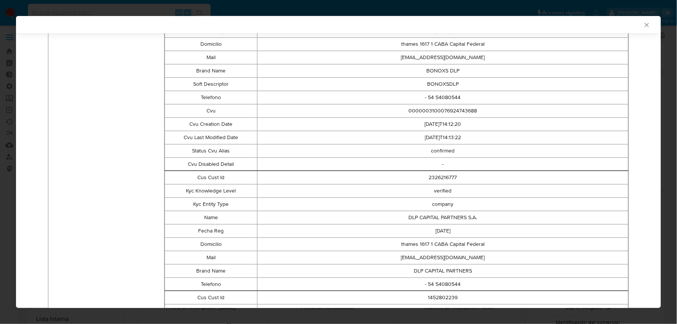
click at [440, 180] on td "2326216777" at bounding box center [443, 177] width 371 height 13
copy td "2326216777"
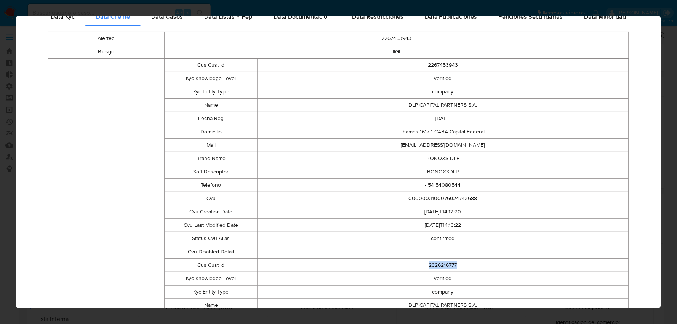
scroll to position [0, 0]
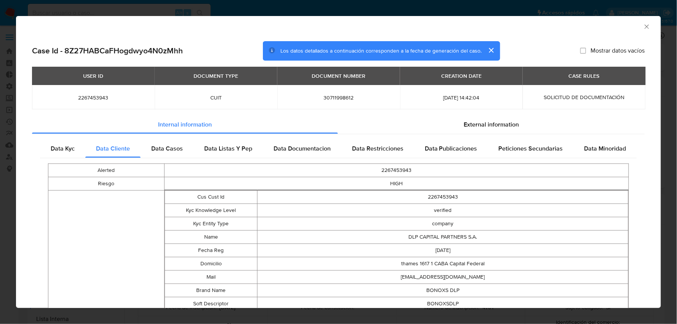
click at [644, 27] on icon "Cerrar ventana" at bounding box center [648, 27] width 8 height 8
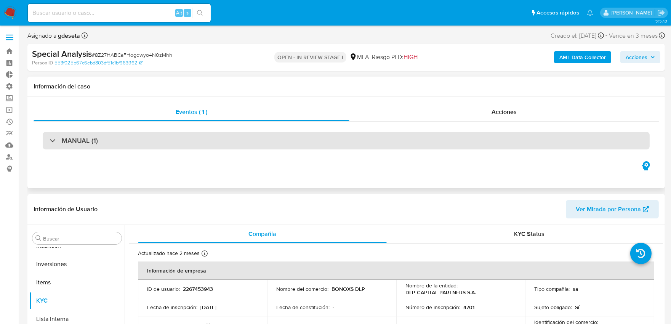
click at [131, 140] on div "MANUAL (1)" at bounding box center [346, 141] width 607 height 18
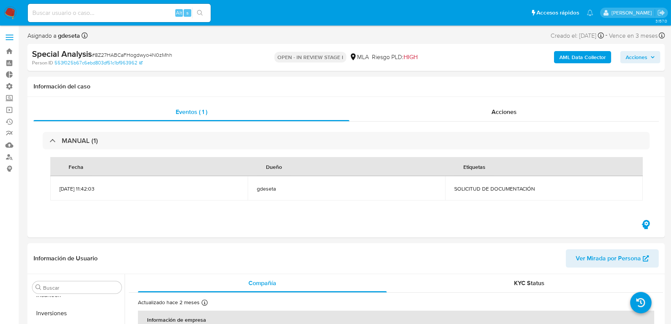
click at [581, 61] on b "AML Data Collector" at bounding box center [583, 57] width 47 height 12
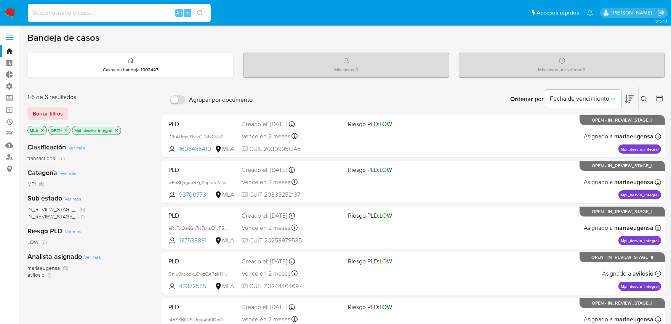
click at [156, 10] on input at bounding box center [119, 13] width 183 height 10
type input "2326216777"
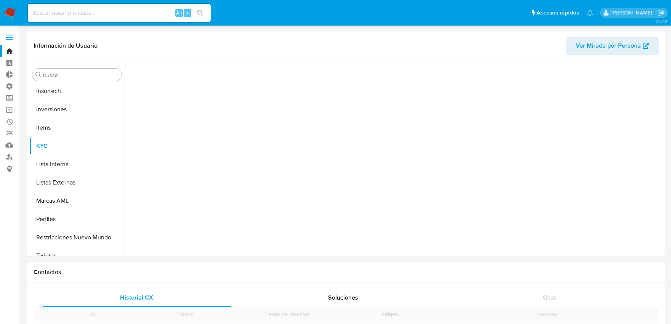
scroll to position [358, 0]
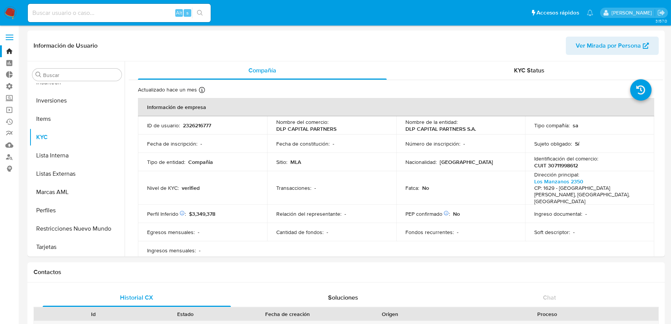
select select "10"
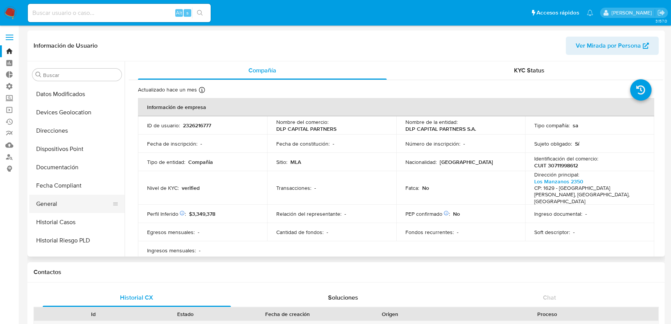
click at [58, 208] on button "General" at bounding box center [73, 204] width 89 height 18
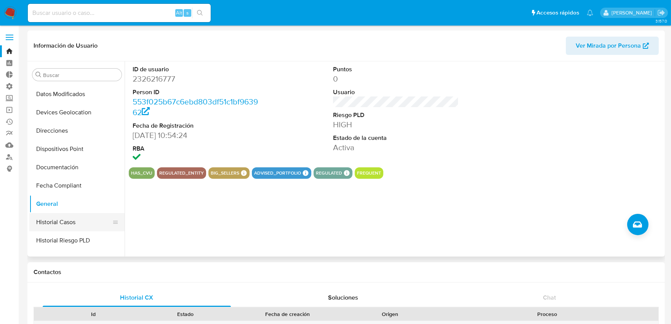
click at [75, 220] on button "Historial Casos" at bounding box center [73, 222] width 89 height 18
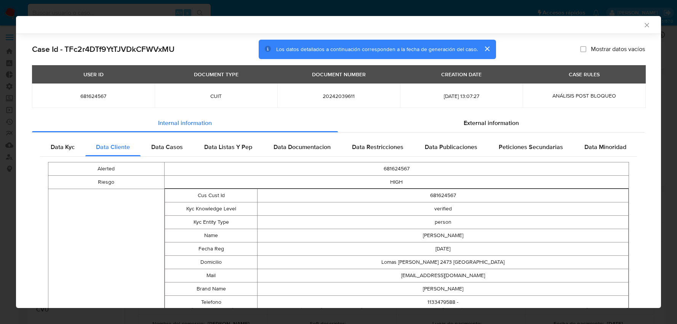
select select "10"
